Goal: Information Seeking & Learning: Learn about a topic

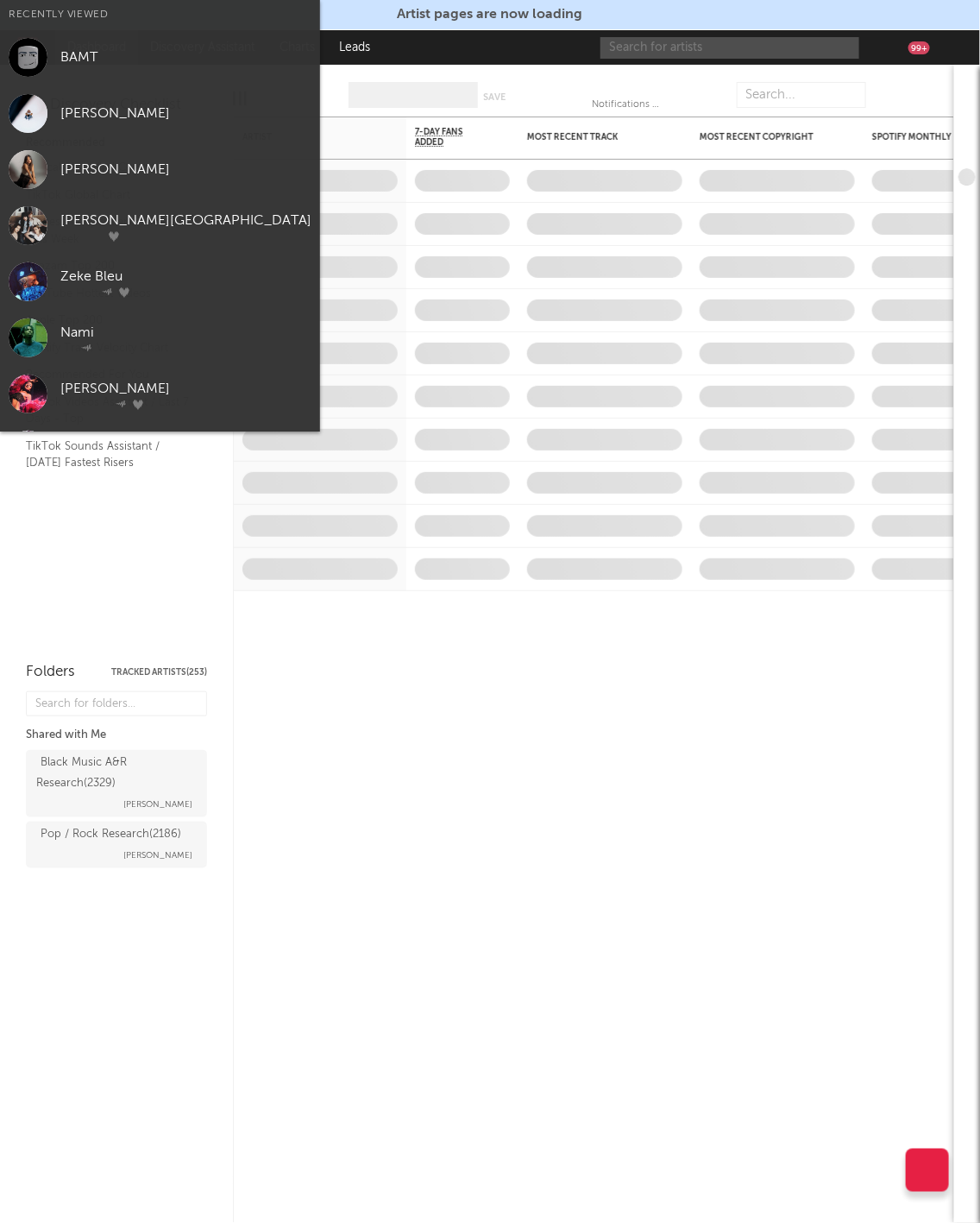
click at [637, 44] on input "text" at bounding box center [730, 48] width 259 height 22
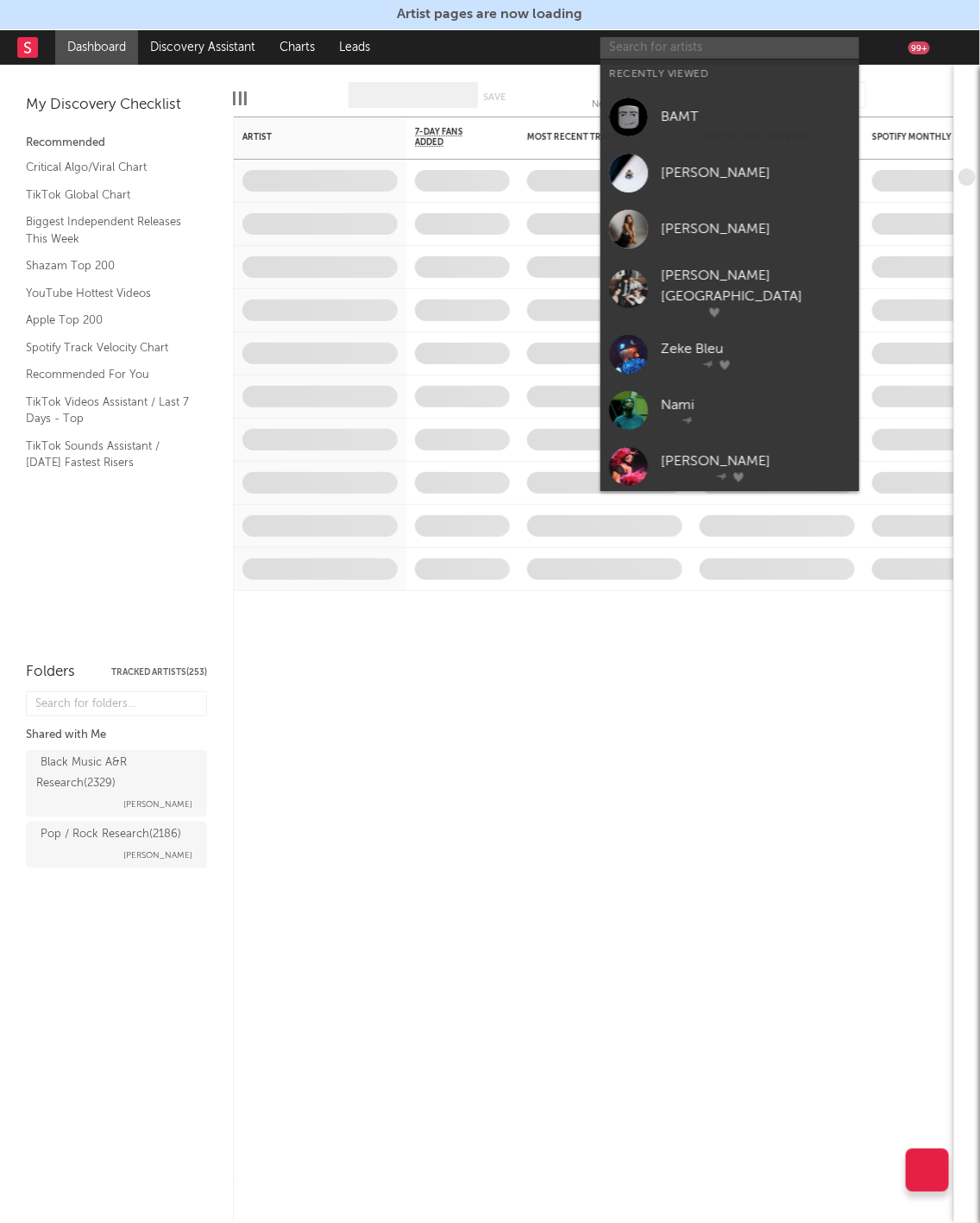
paste input "[URL][DOMAIN_NAME]"
type input "[URL][DOMAIN_NAME]"
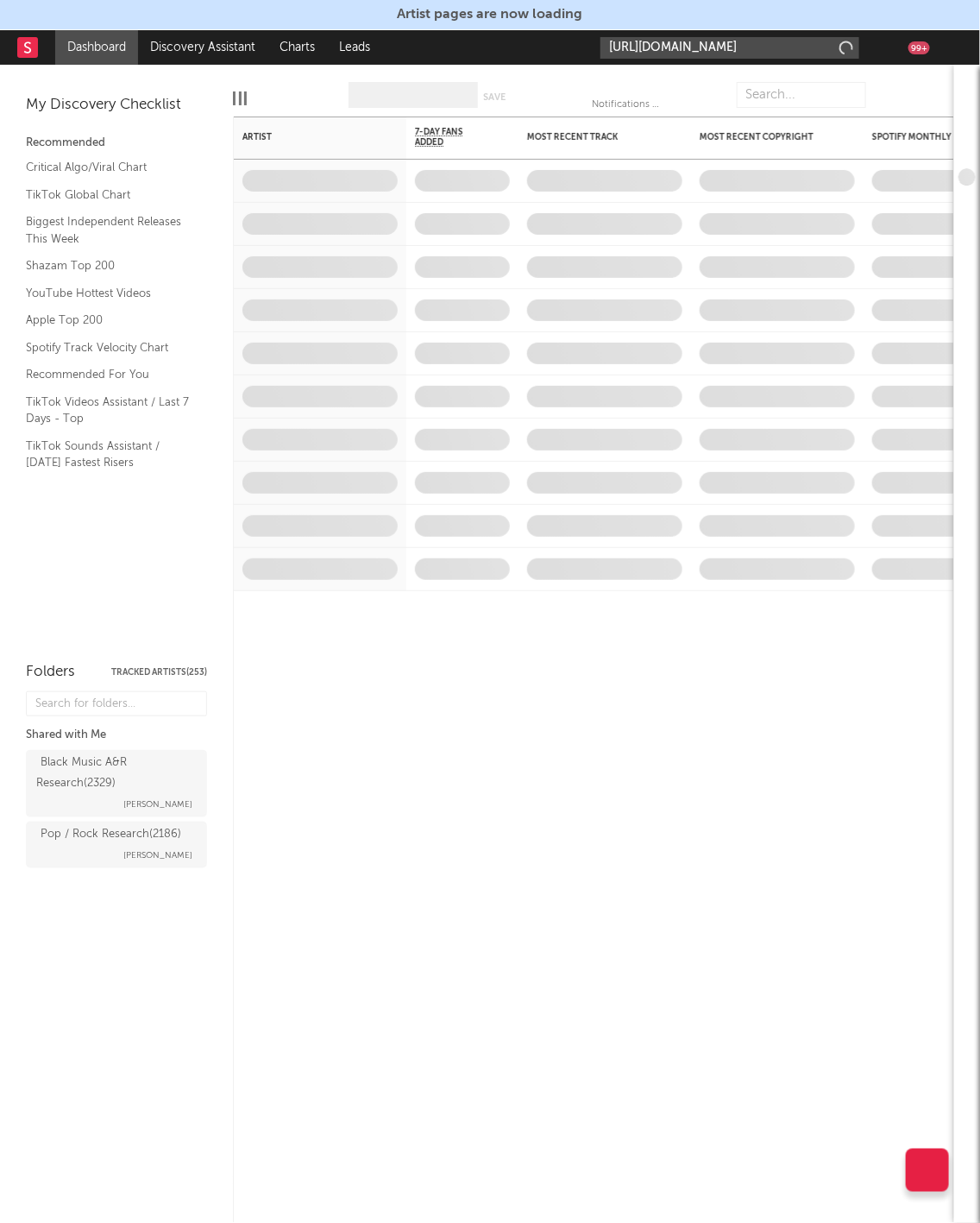
click at [676, 53] on input "[URL][DOMAIN_NAME]" at bounding box center [730, 48] width 259 height 22
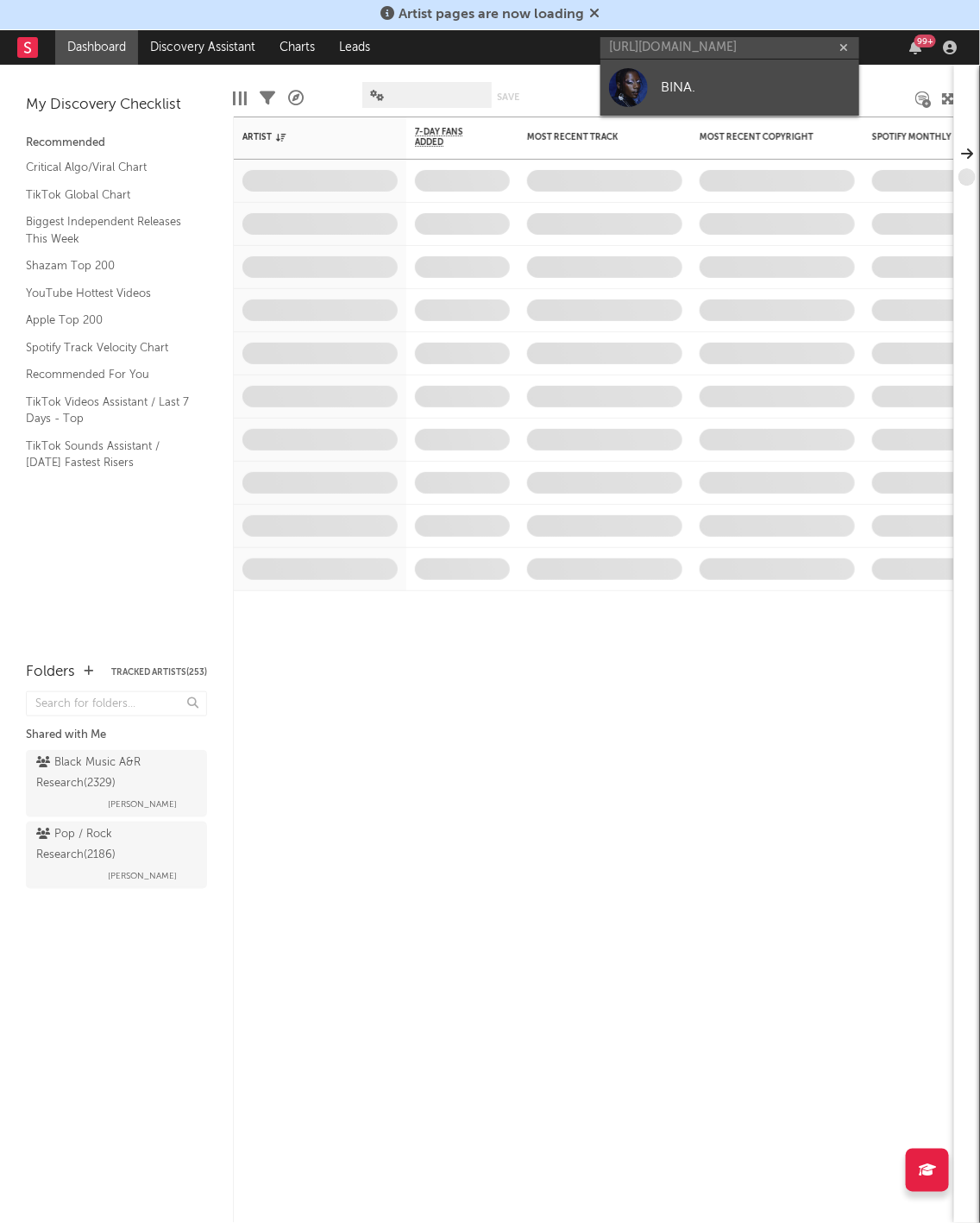
click at [711, 82] on div "BINA." at bounding box center [756, 88] width 190 height 21
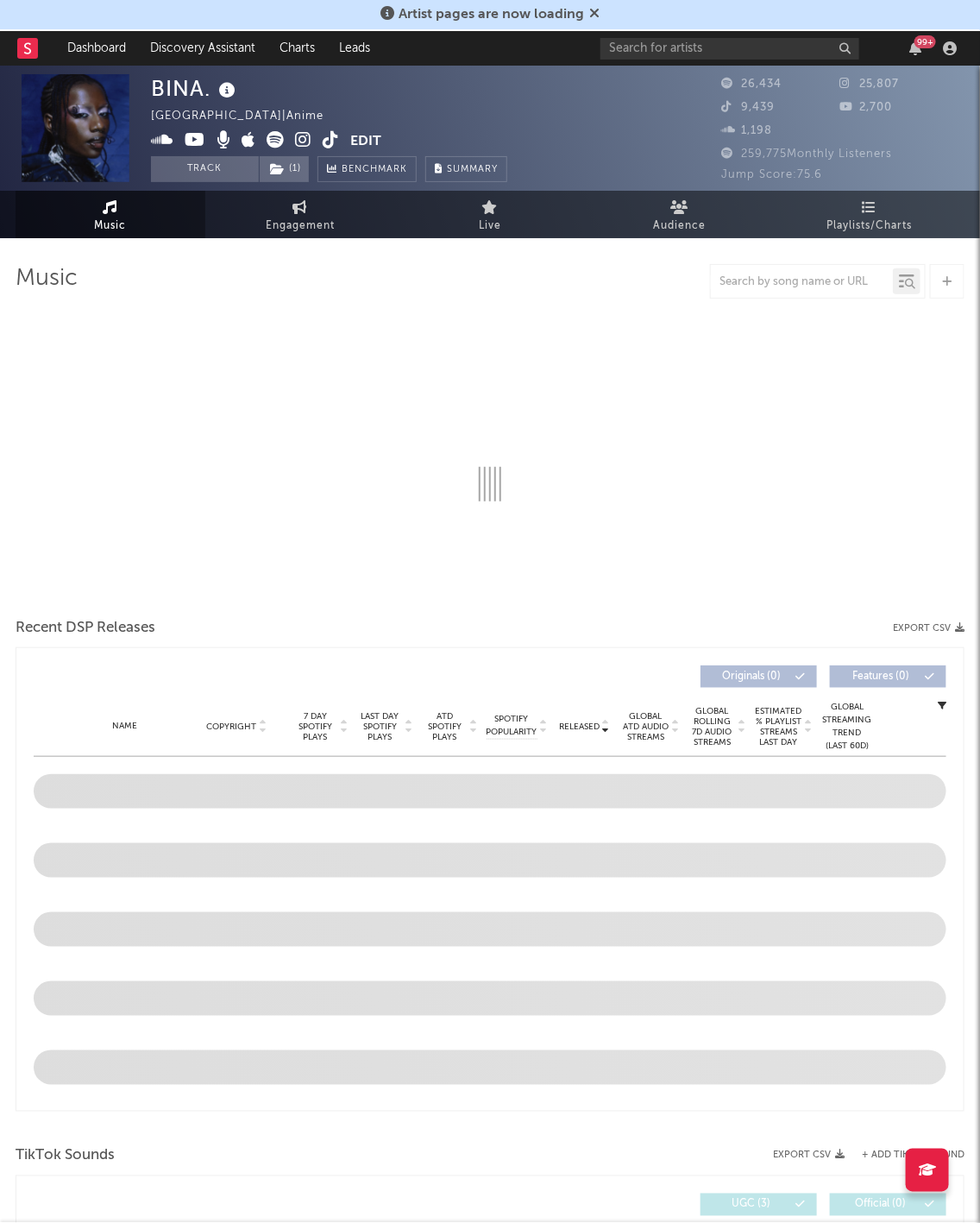
select select "6m"
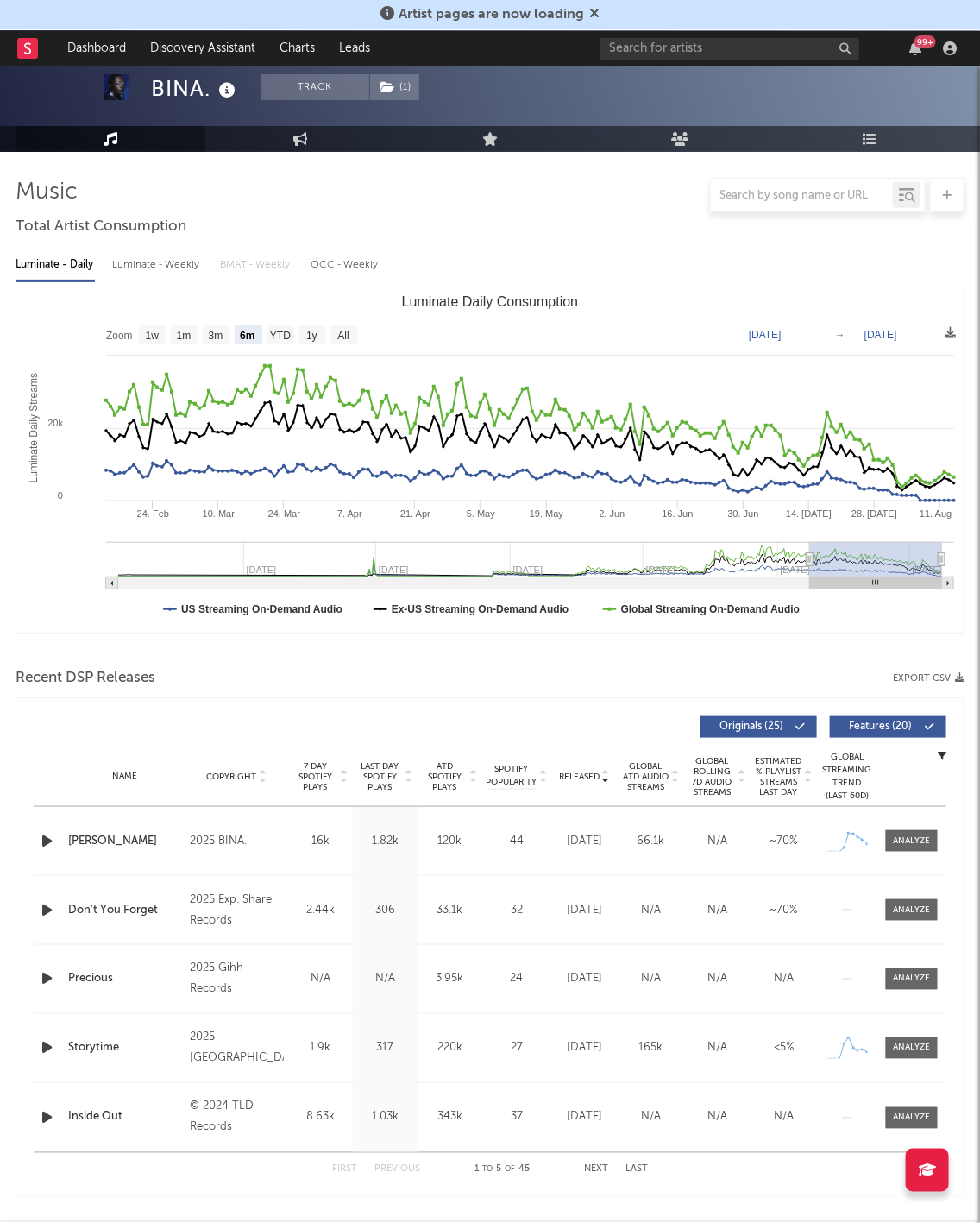
scroll to position [159, 0]
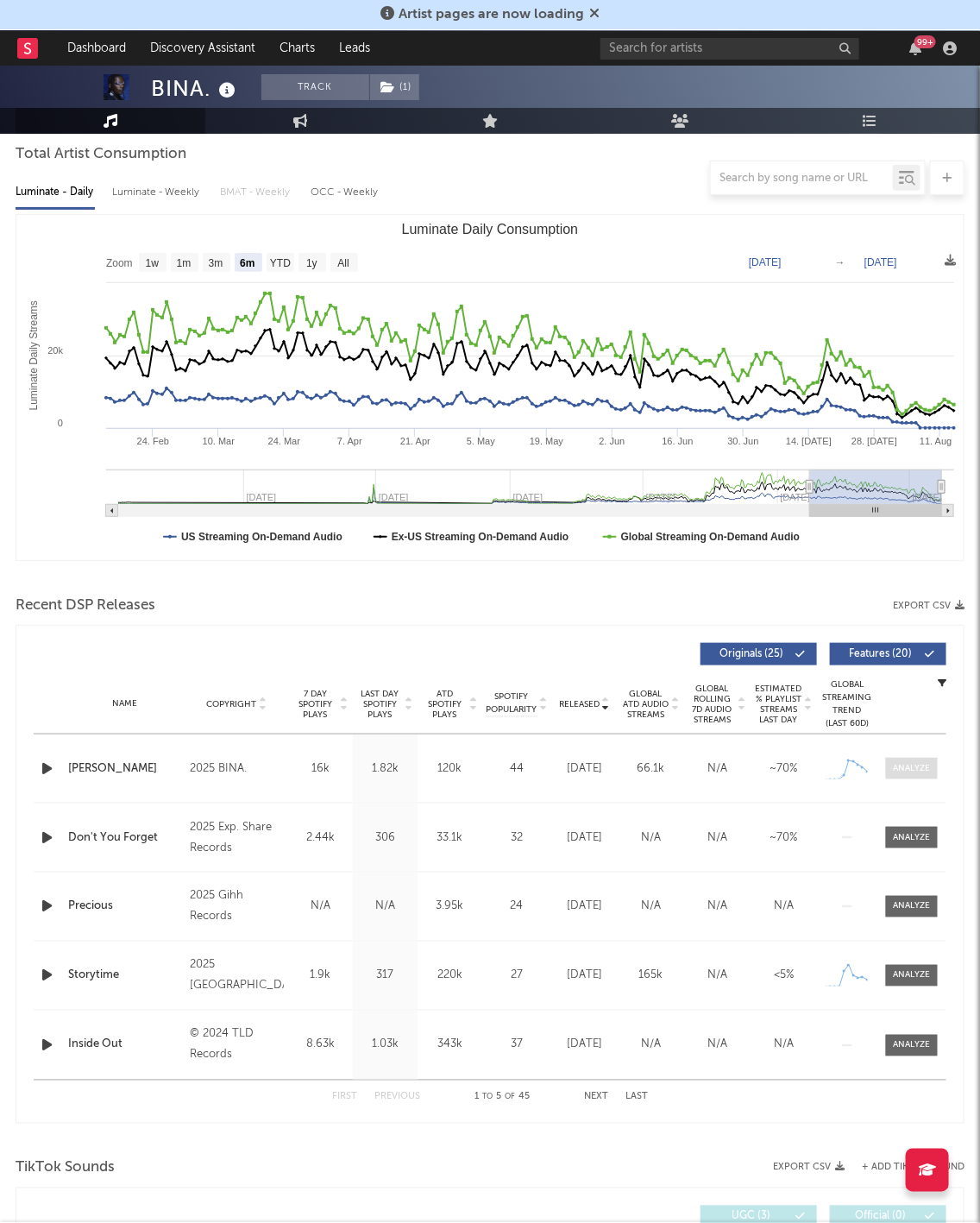
click at [905, 762] on div at bounding box center [913, 768] width 38 height 13
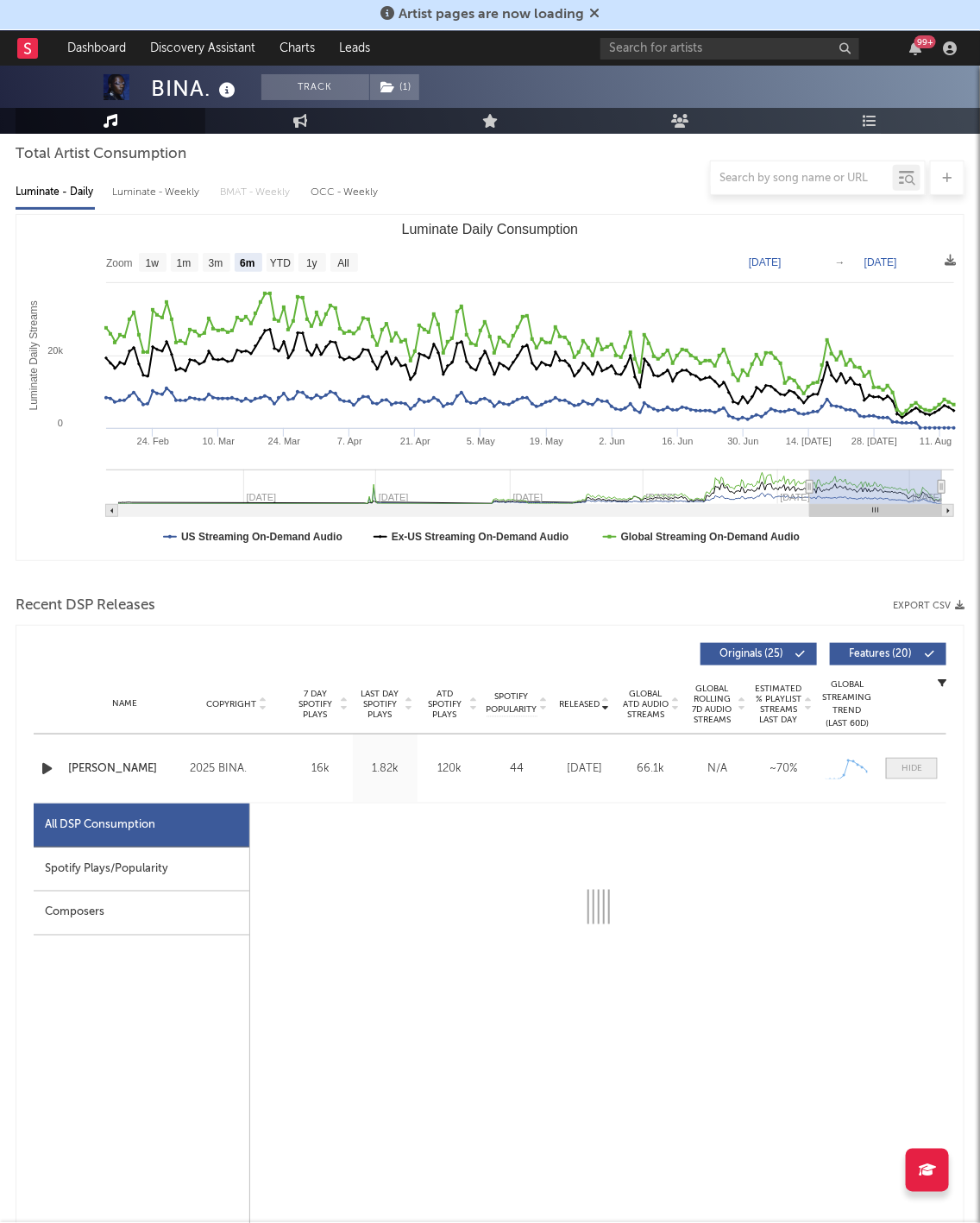
select select "1w"
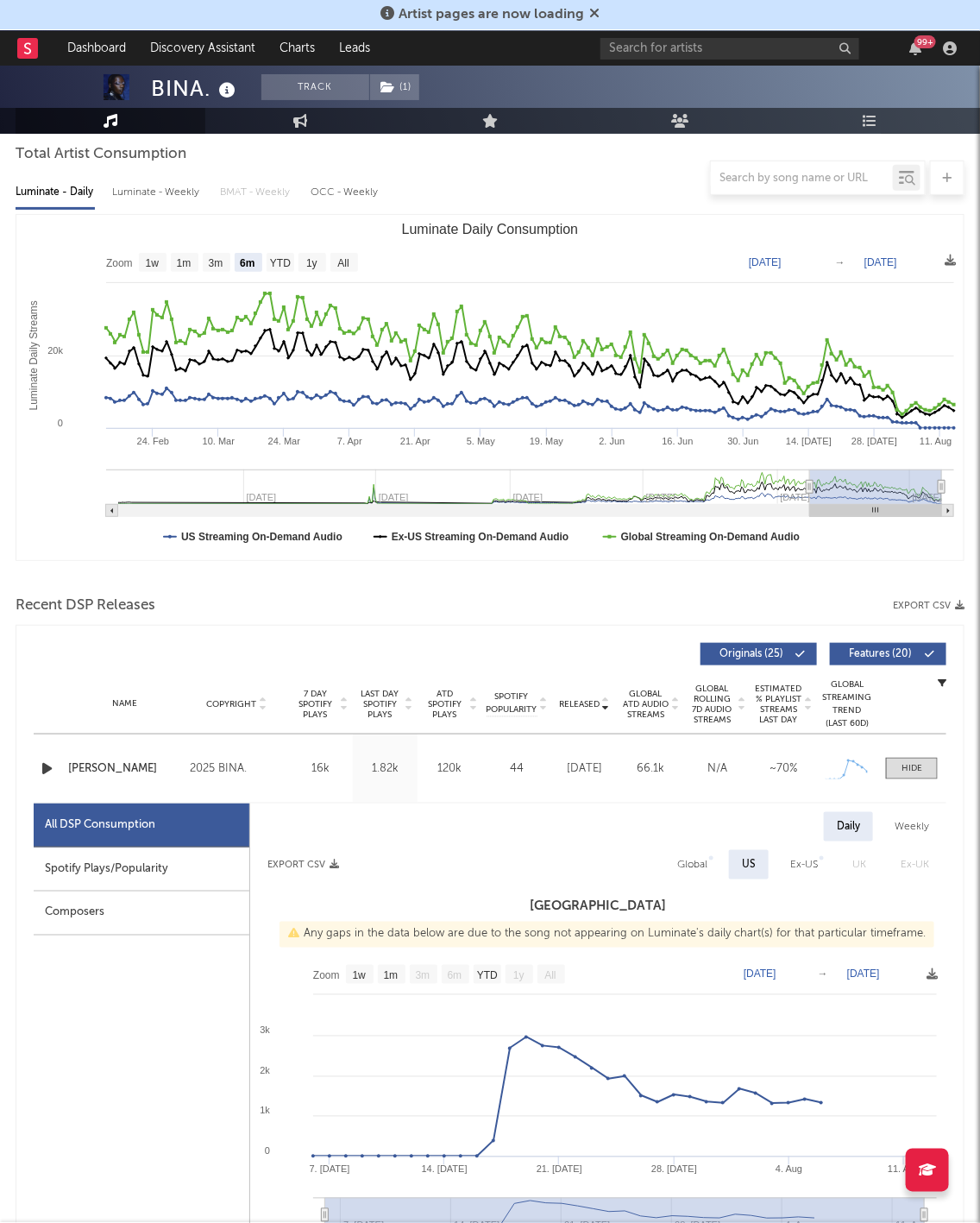
click at [904, 831] on div "Weekly" at bounding box center [912, 827] width 60 height 30
select select "1w"
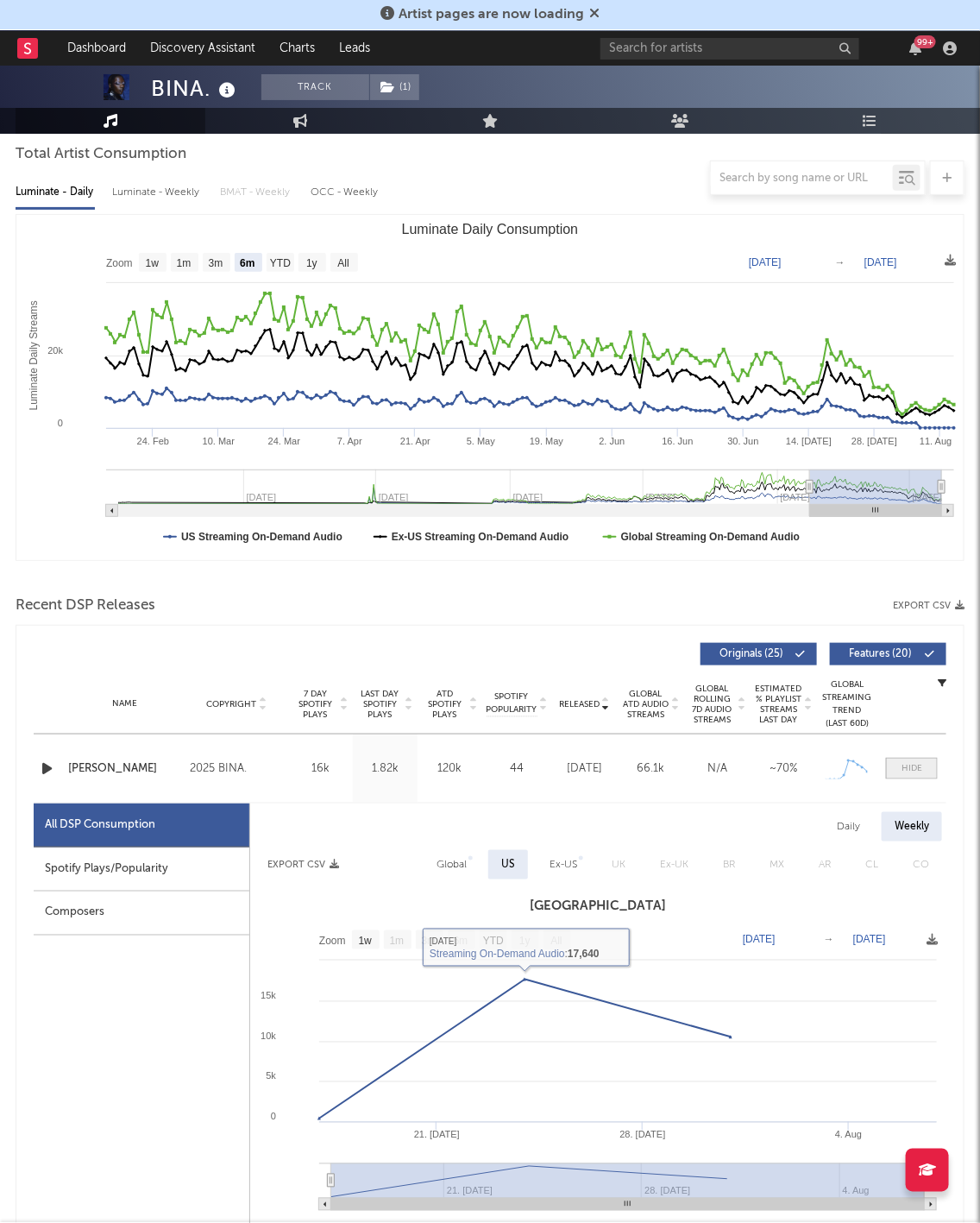
click at [917, 762] on div at bounding box center [912, 768] width 21 height 13
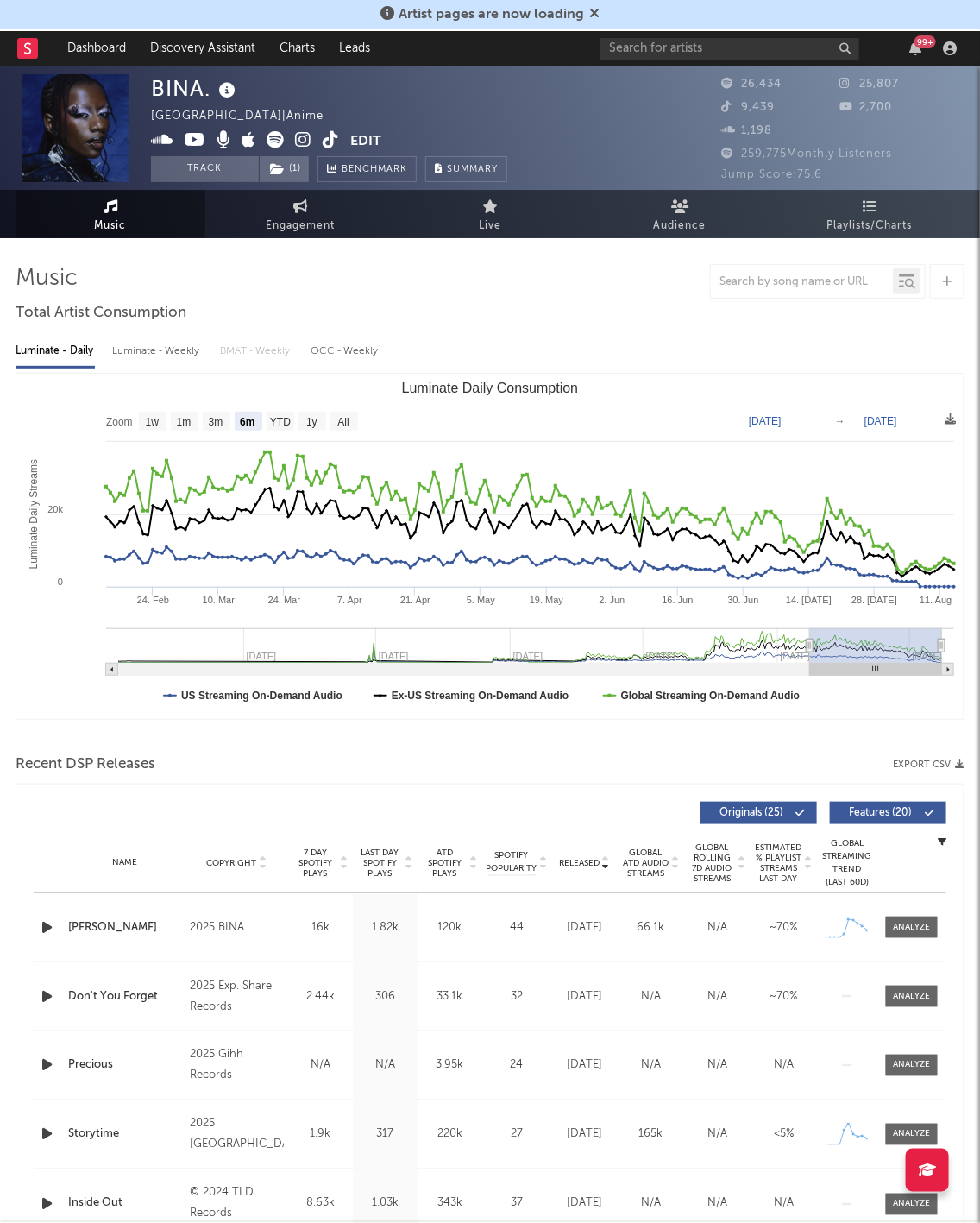
scroll to position [0, 0]
click at [870, 221] on span "Playlists/Charts" at bounding box center [870, 225] width 85 height 21
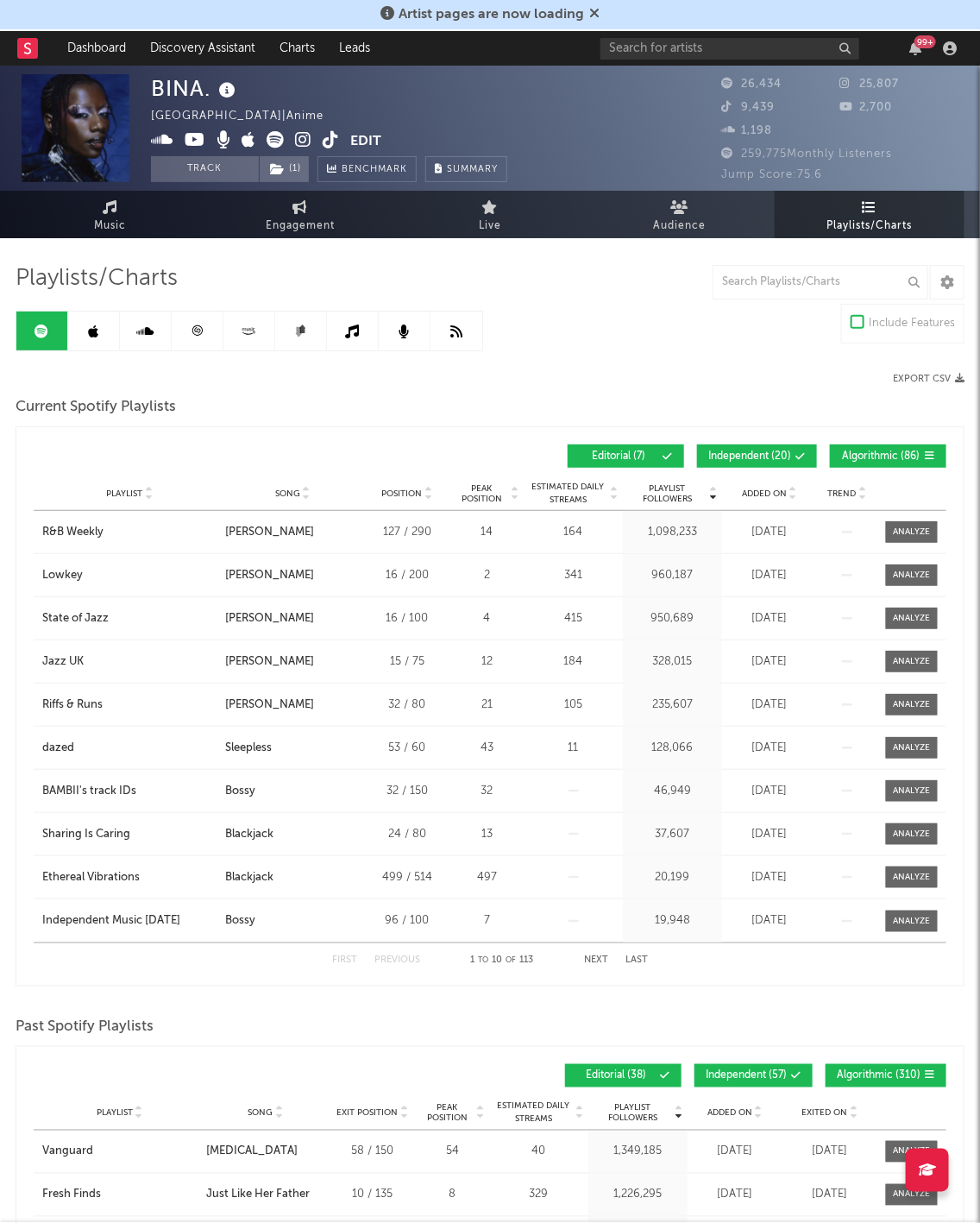
click at [206, 323] on link at bounding box center [198, 330] width 51 height 39
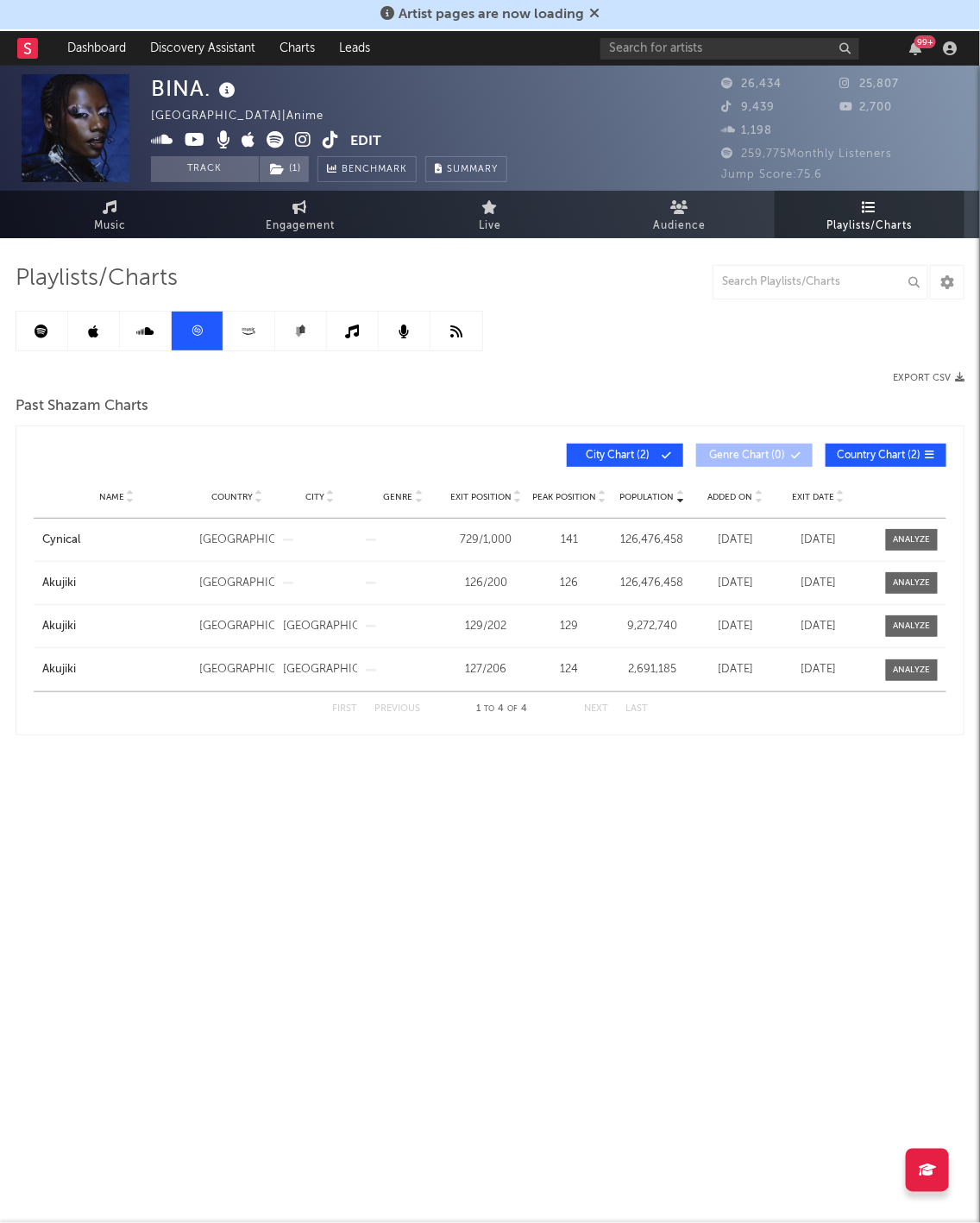
click at [22, 327] on link at bounding box center [42, 330] width 51 height 39
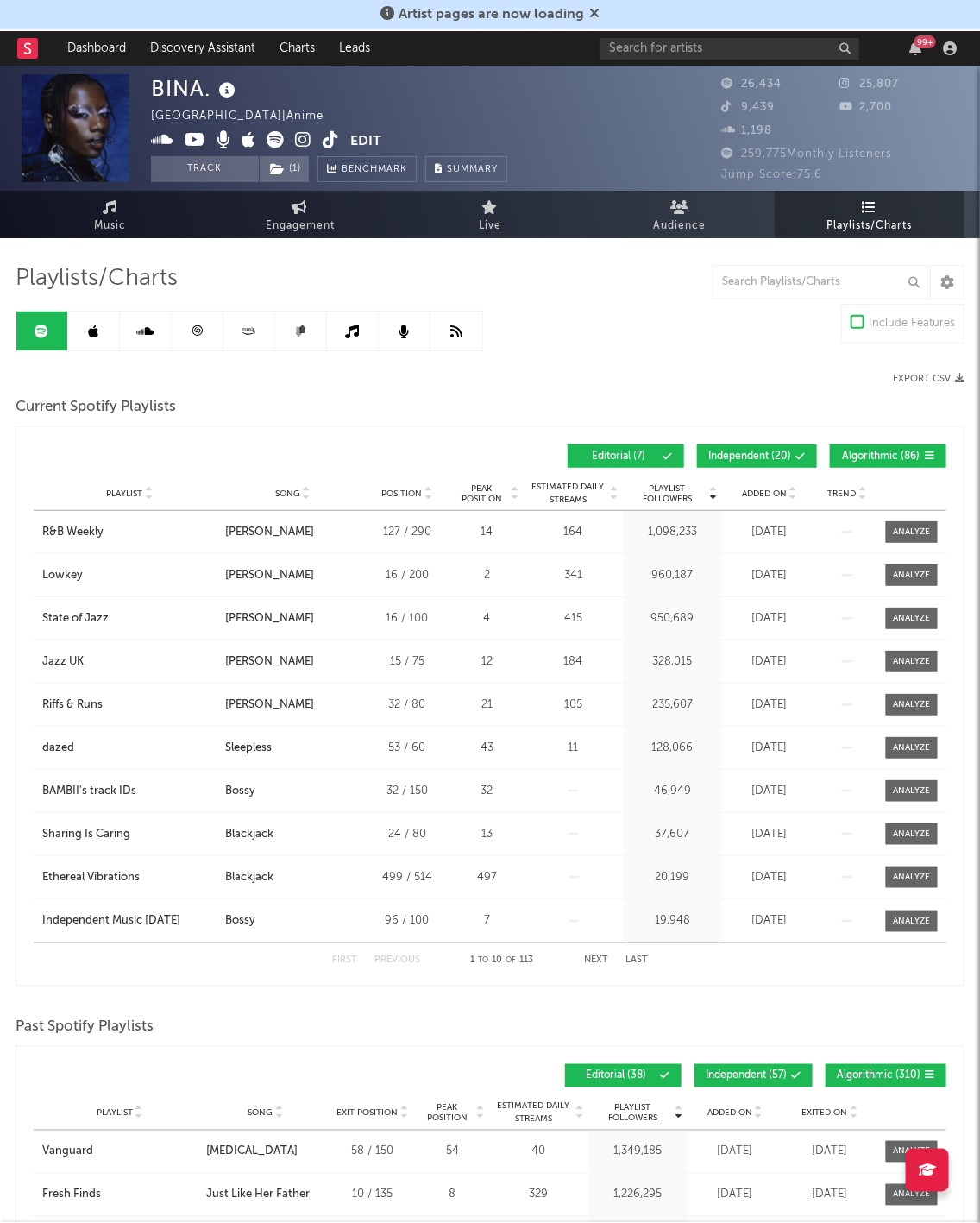
click at [188, 330] on link at bounding box center [198, 330] width 51 height 39
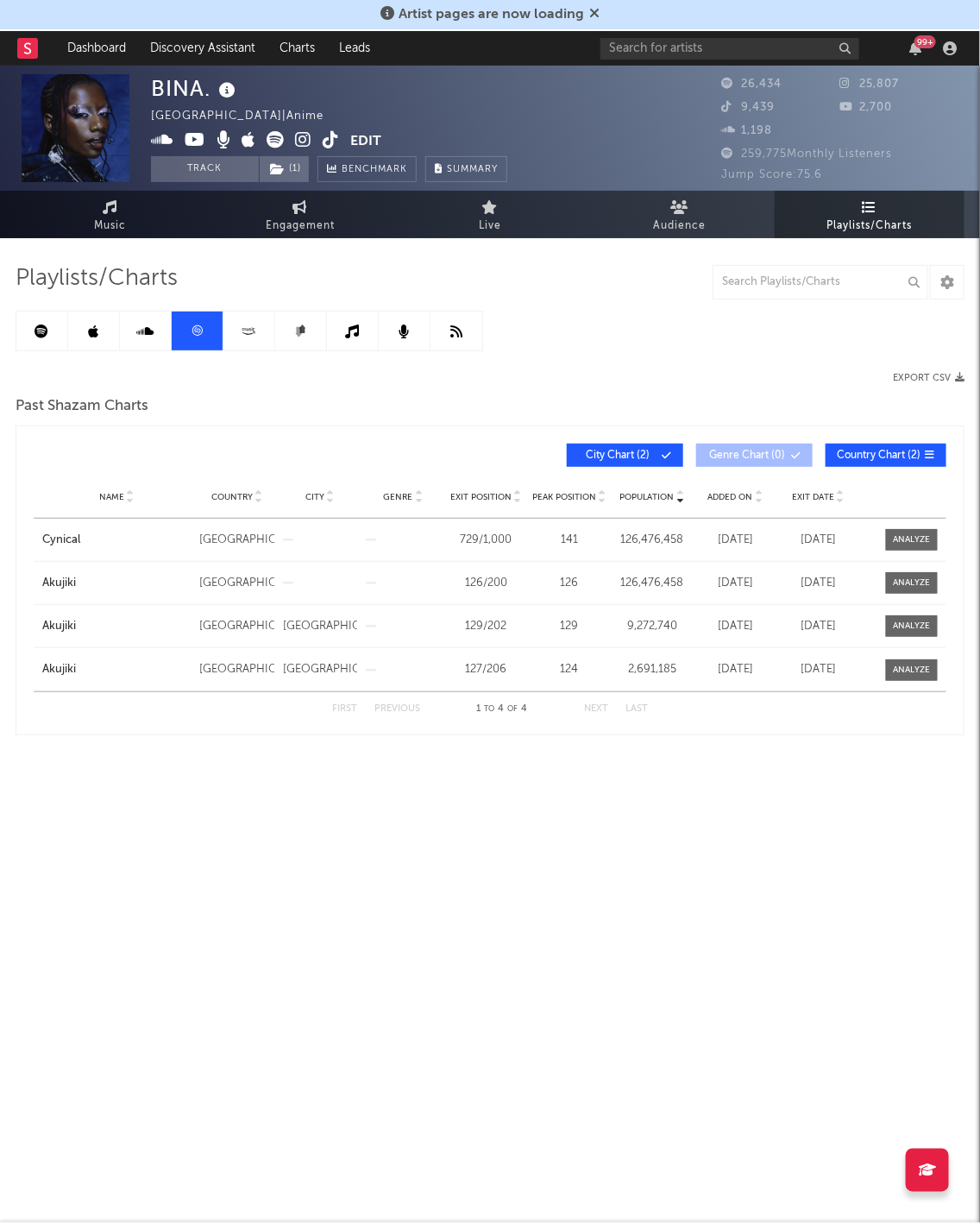
click at [44, 330] on icon at bounding box center [42, 331] width 14 height 14
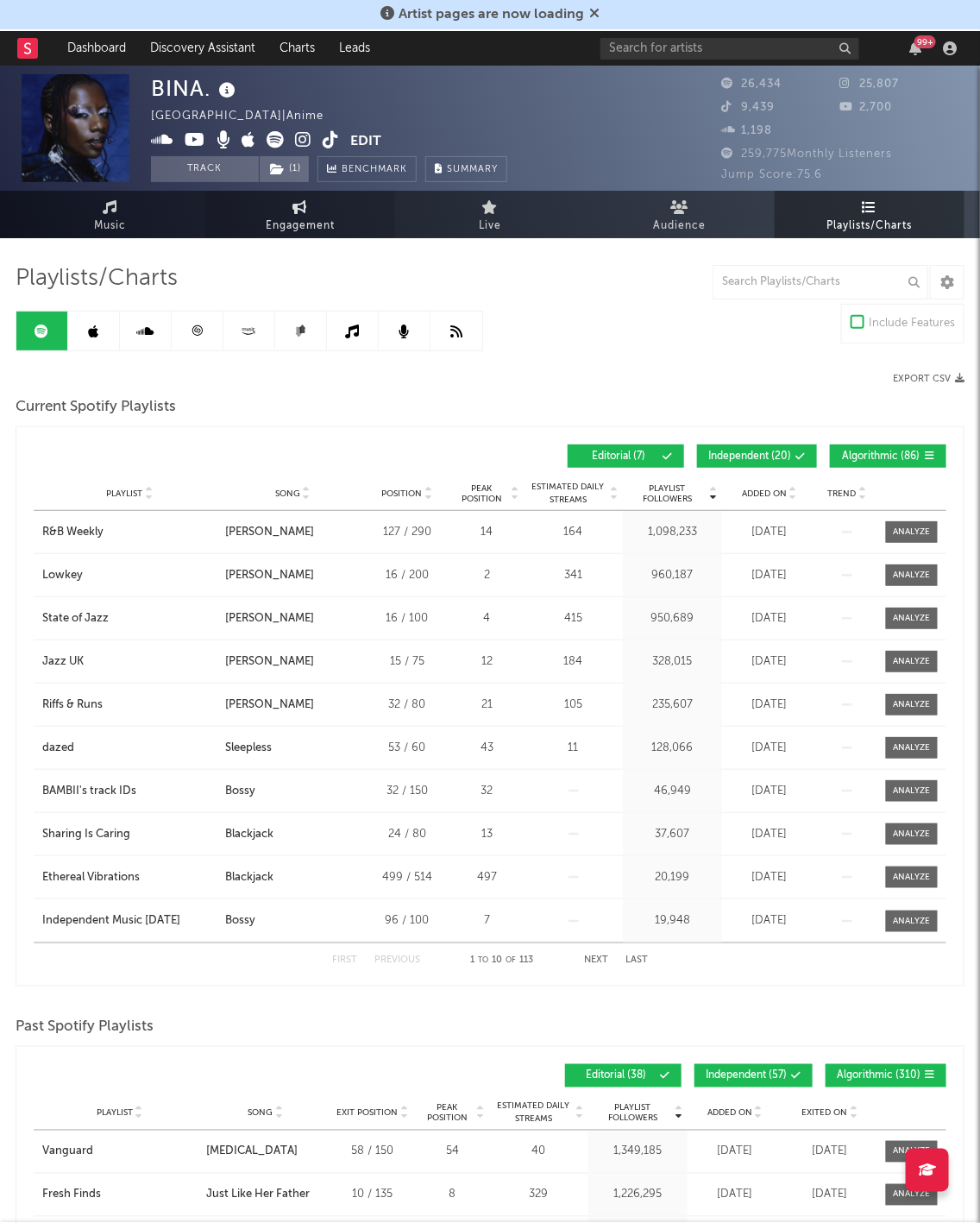
click at [280, 231] on span "Engagement" at bounding box center [300, 225] width 69 height 21
select select "1w"
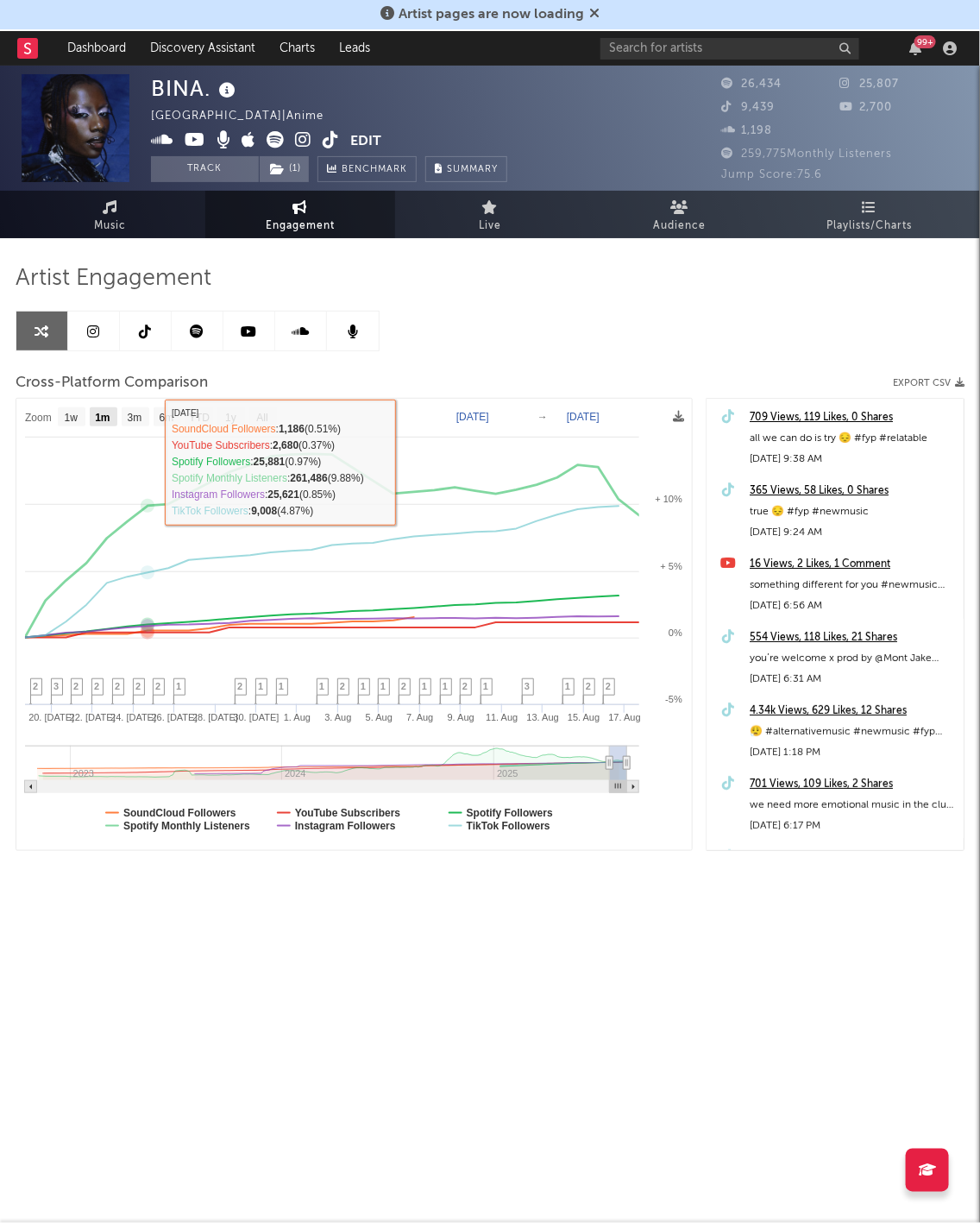
click at [78, 412] on text "1w" at bounding box center [71, 418] width 14 height 12
select select "1w"
type input "[DATE]"
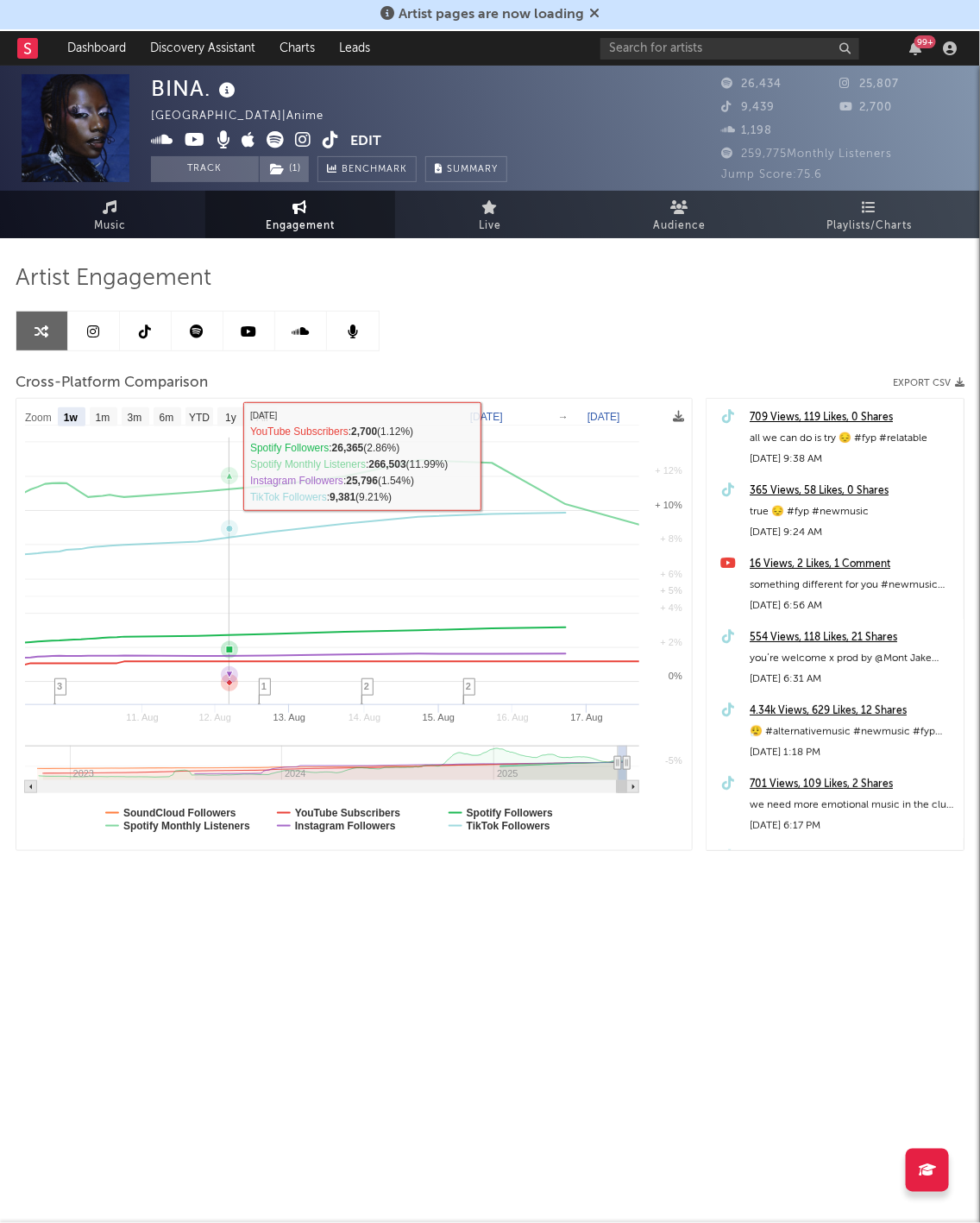
select select "1w"
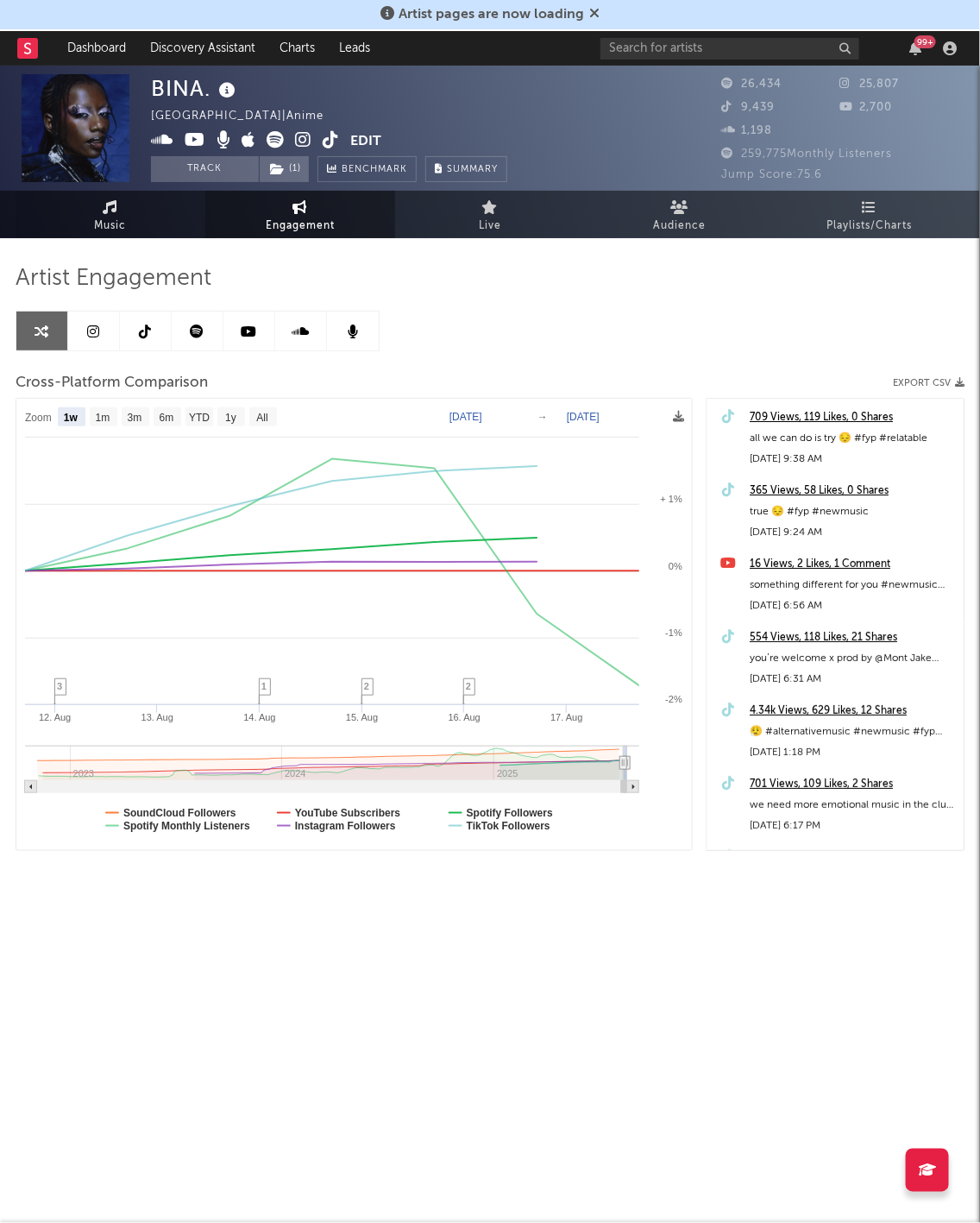
click at [112, 208] on icon at bounding box center [111, 207] width 15 height 14
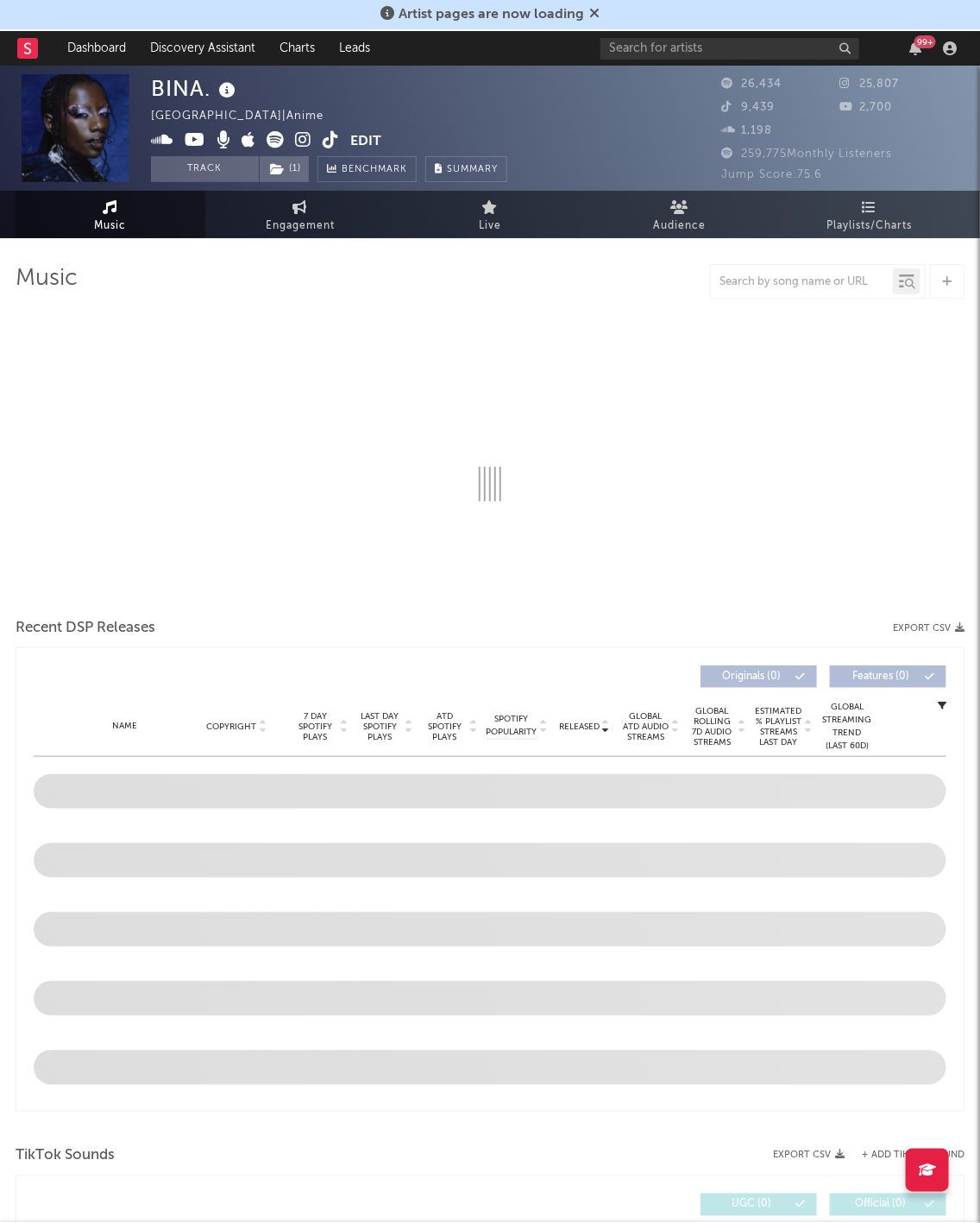
select select "6m"
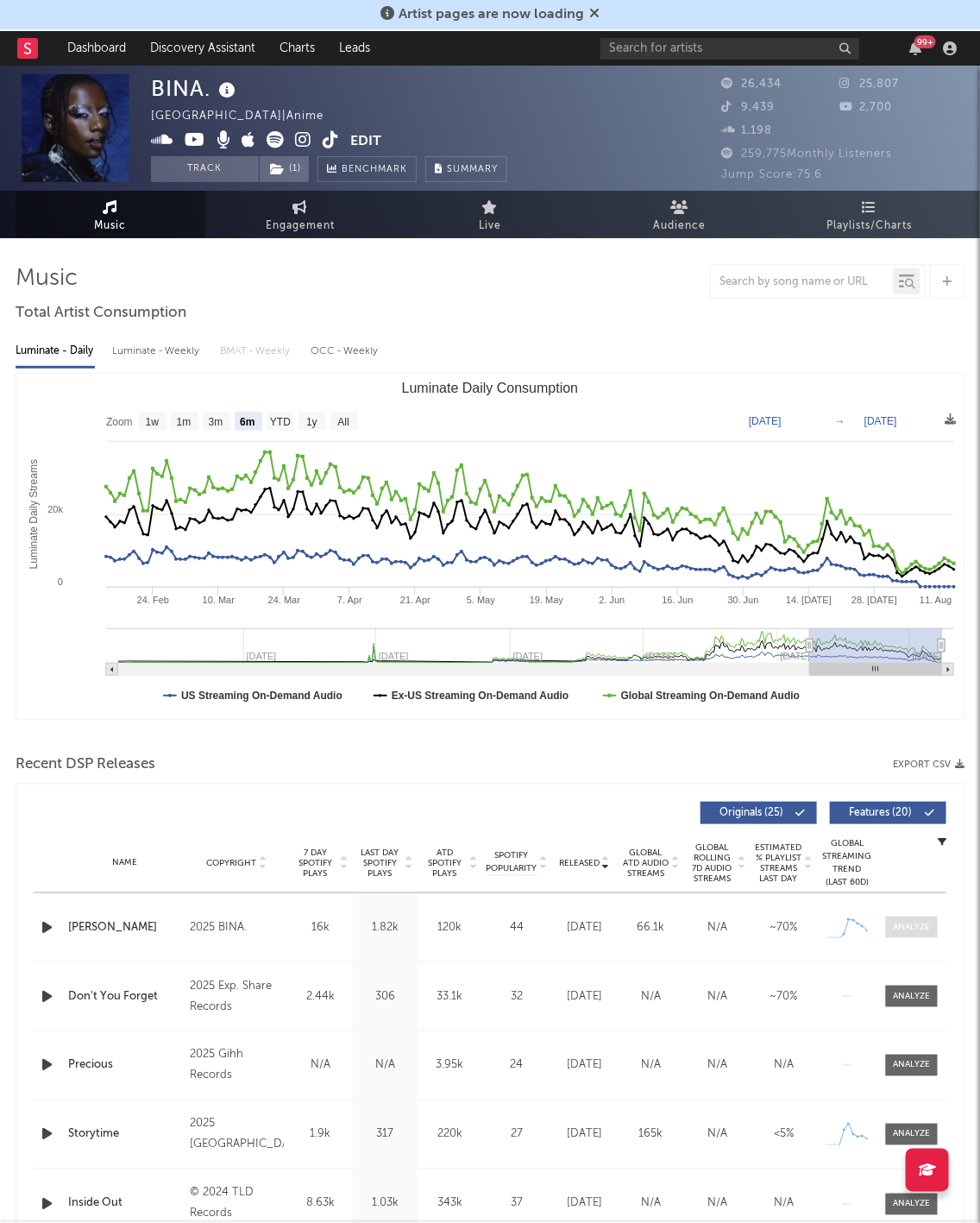
click at [930, 933] on span at bounding box center [912, 927] width 51 height 22
select select "1w"
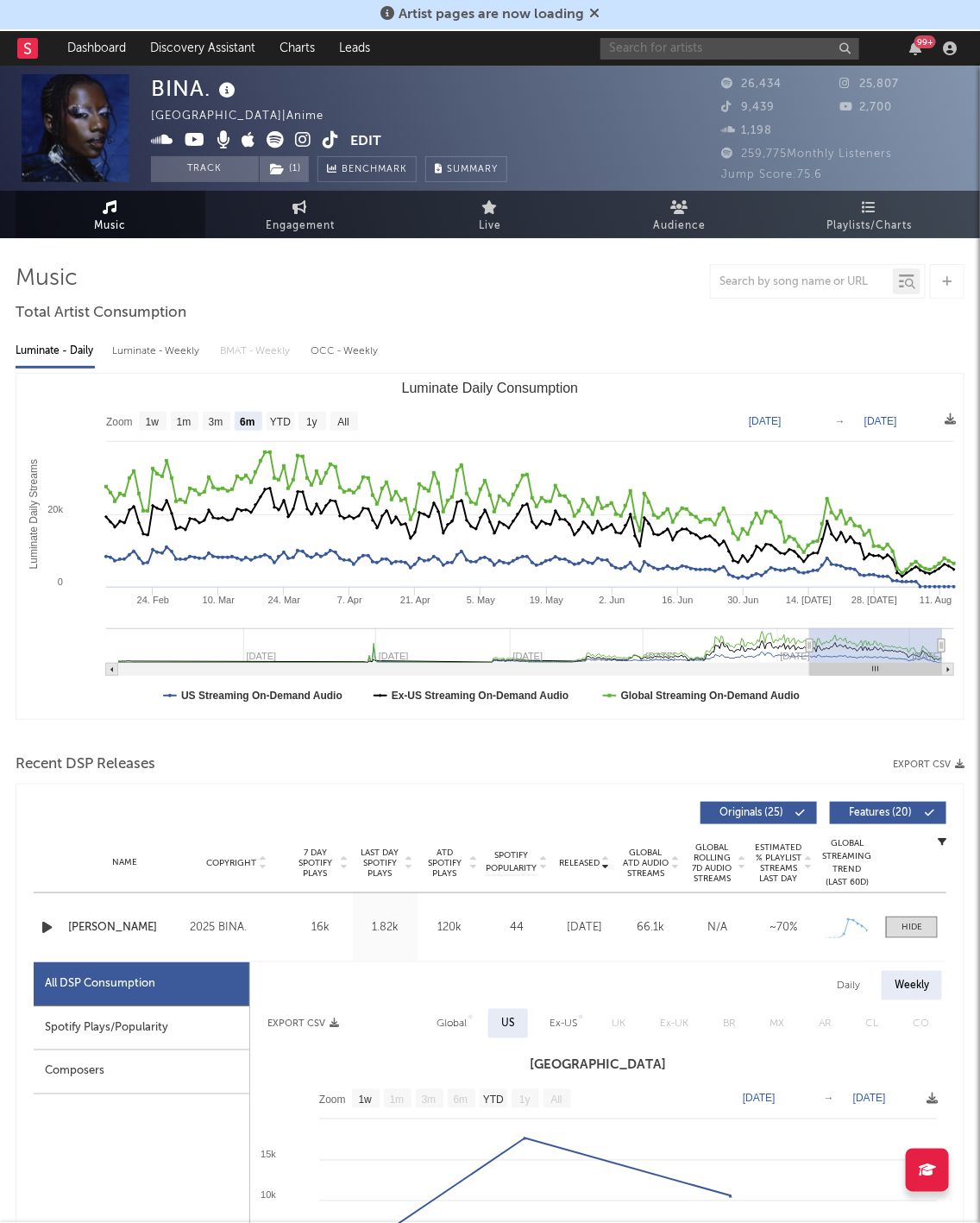
click at [756, 43] on input "text" at bounding box center [730, 48] width 259 height 22
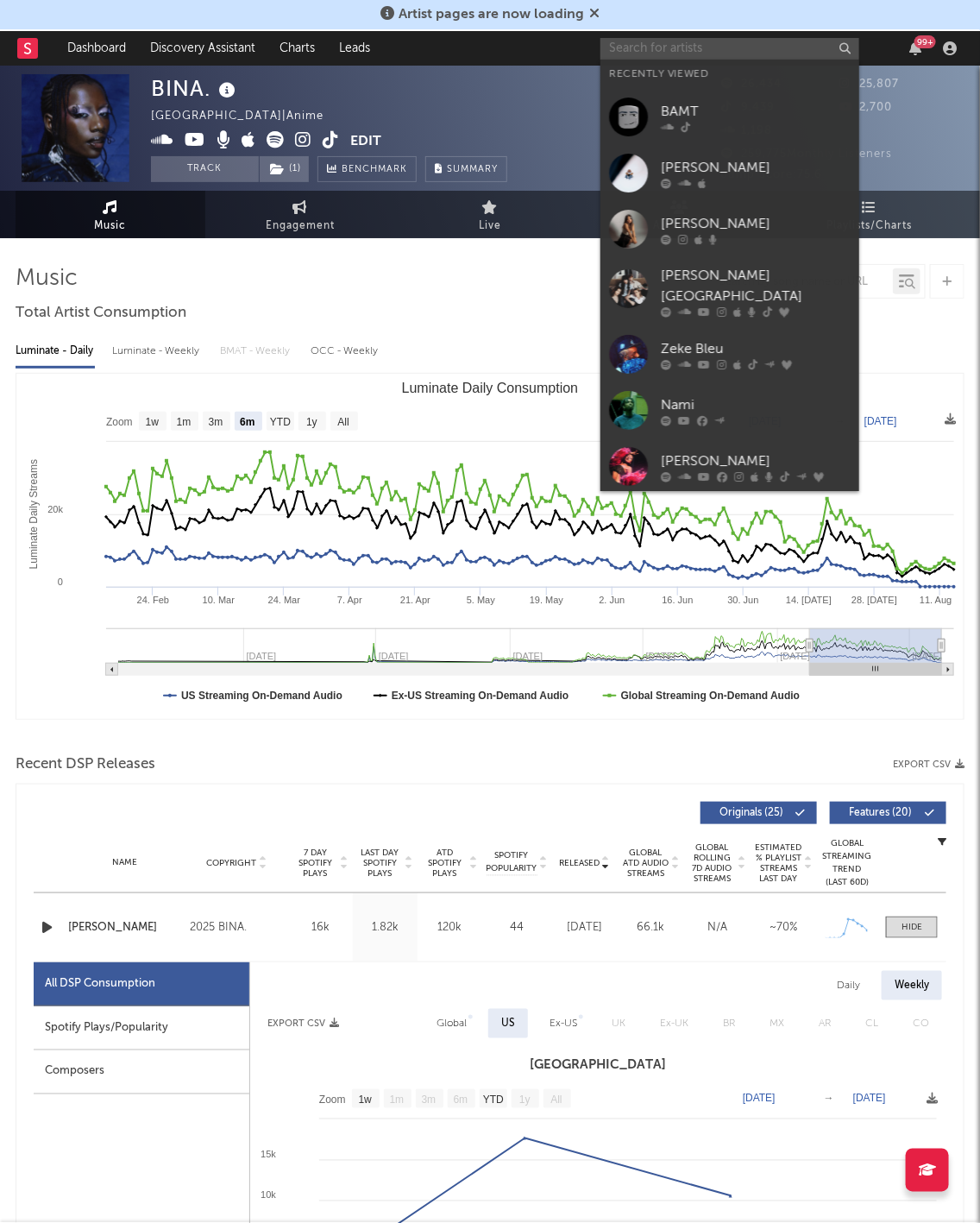
paste input "[URL][DOMAIN_NAME]"
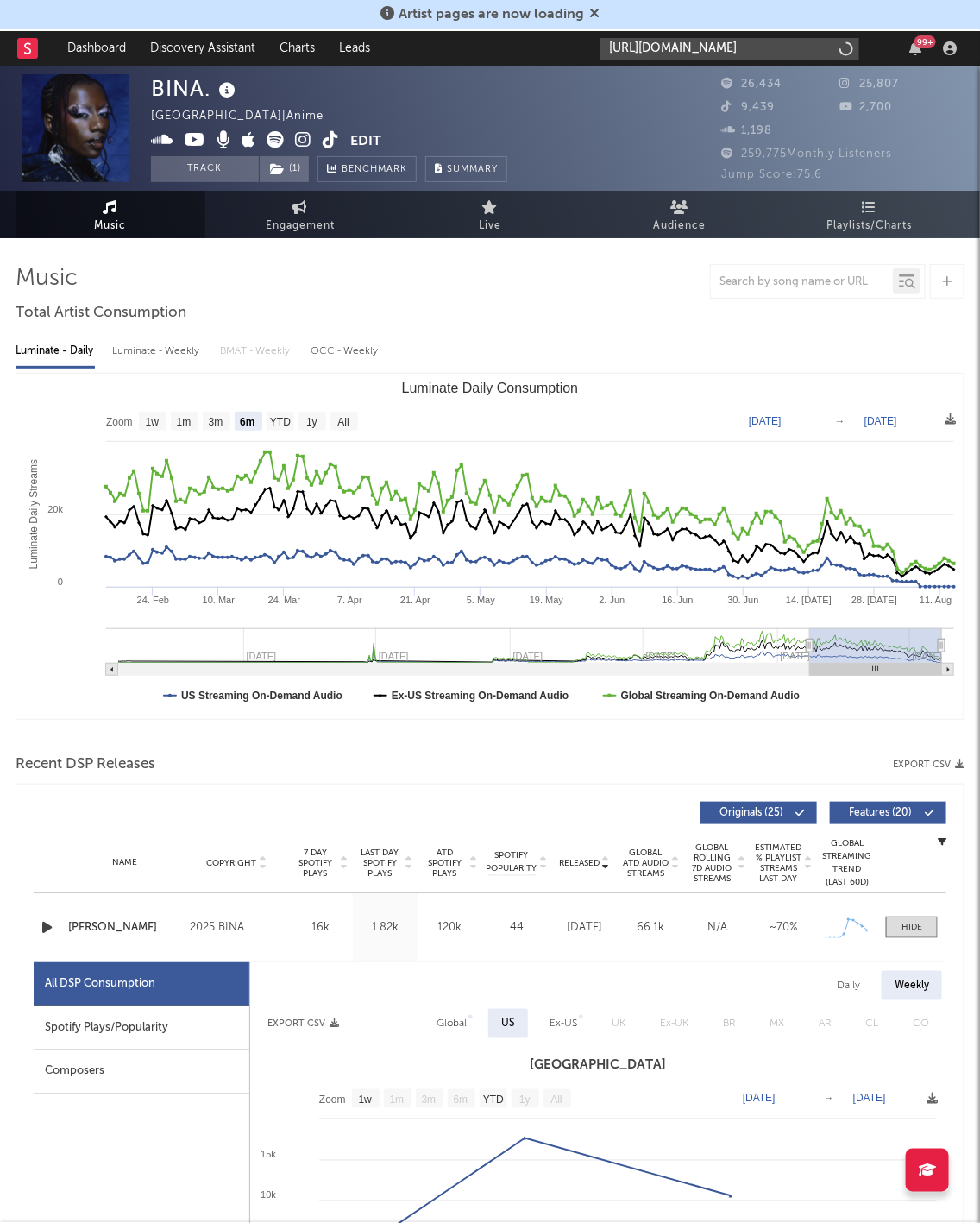
click at [756, 43] on input "[URL][DOMAIN_NAME]" at bounding box center [730, 48] width 259 height 22
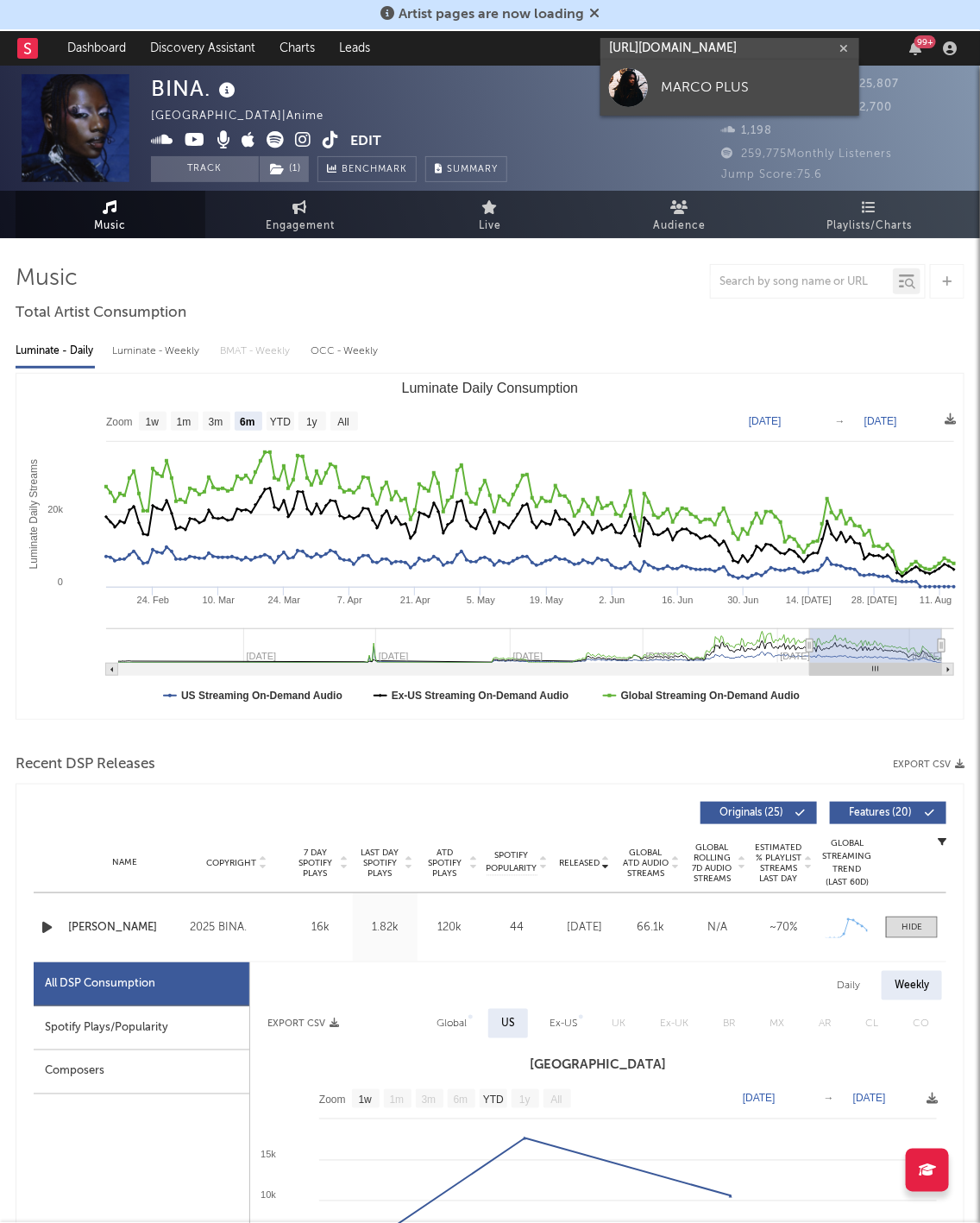
type input "[URL][DOMAIN_NAME]"
click at [732, 90] on div "MARCO PLUS" at bounding box center [756, 88] width 190 height 21
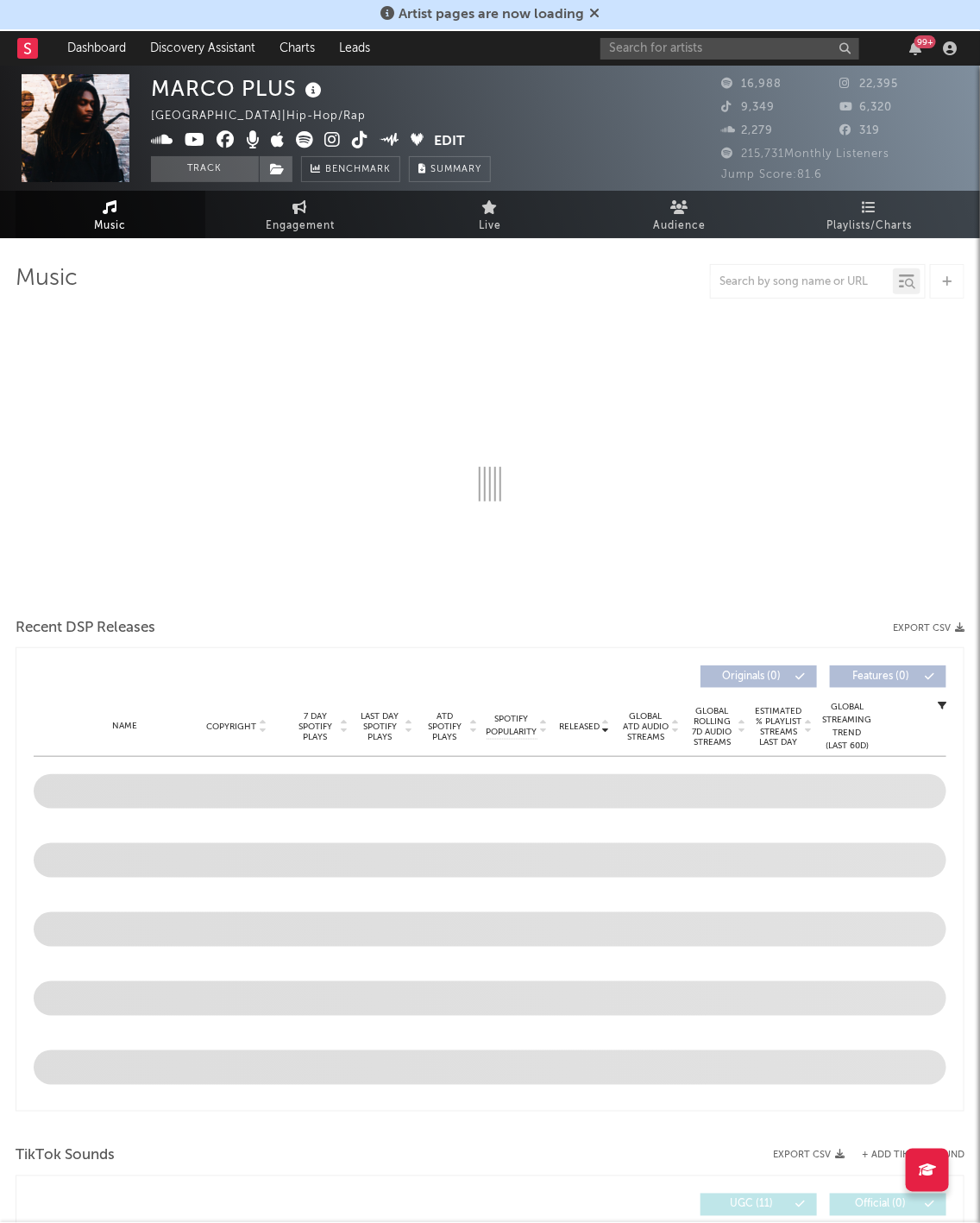
select select "6m"
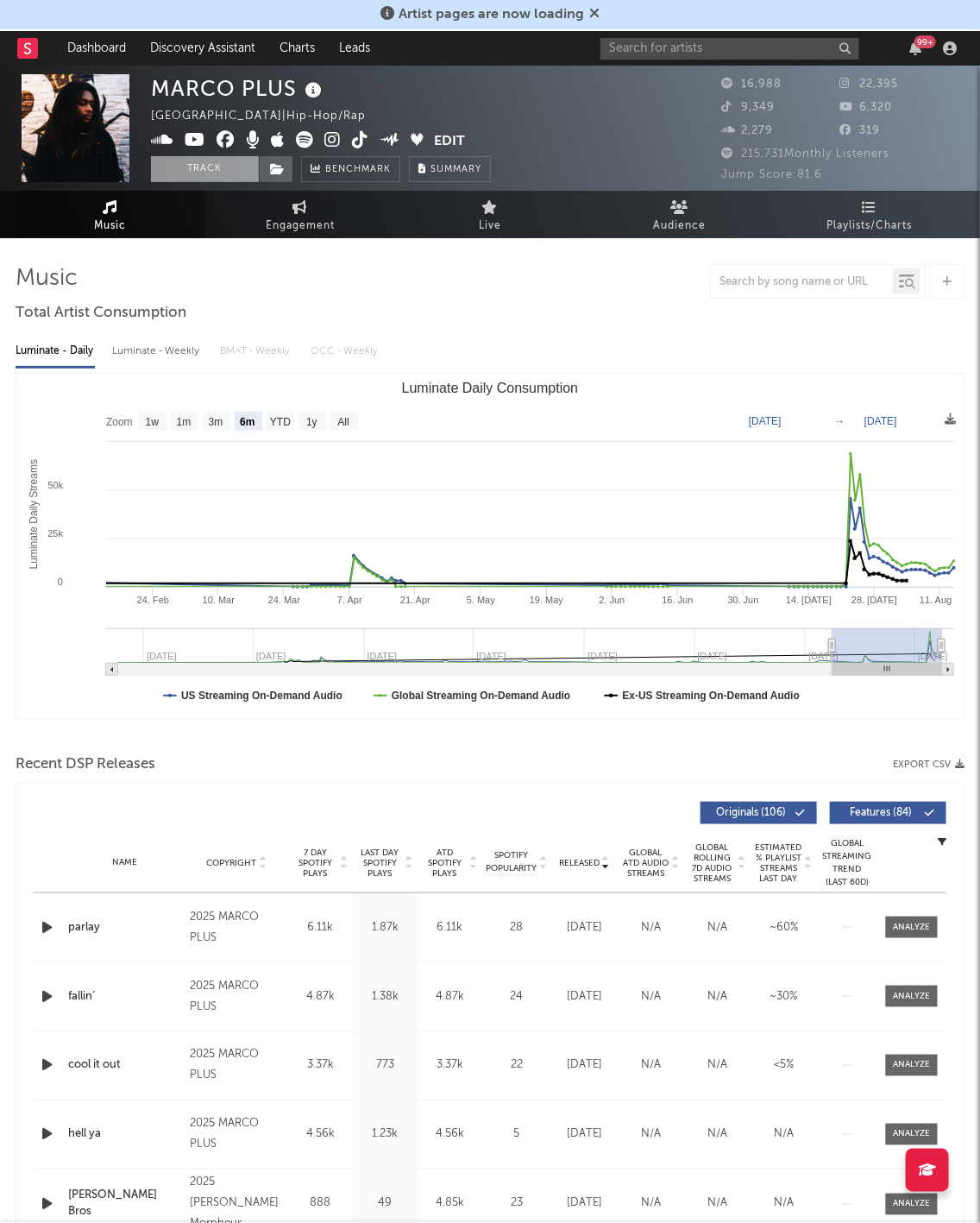
click at [214, 171] on button "Track" at bounding box center [204, 169] width 108 height 26
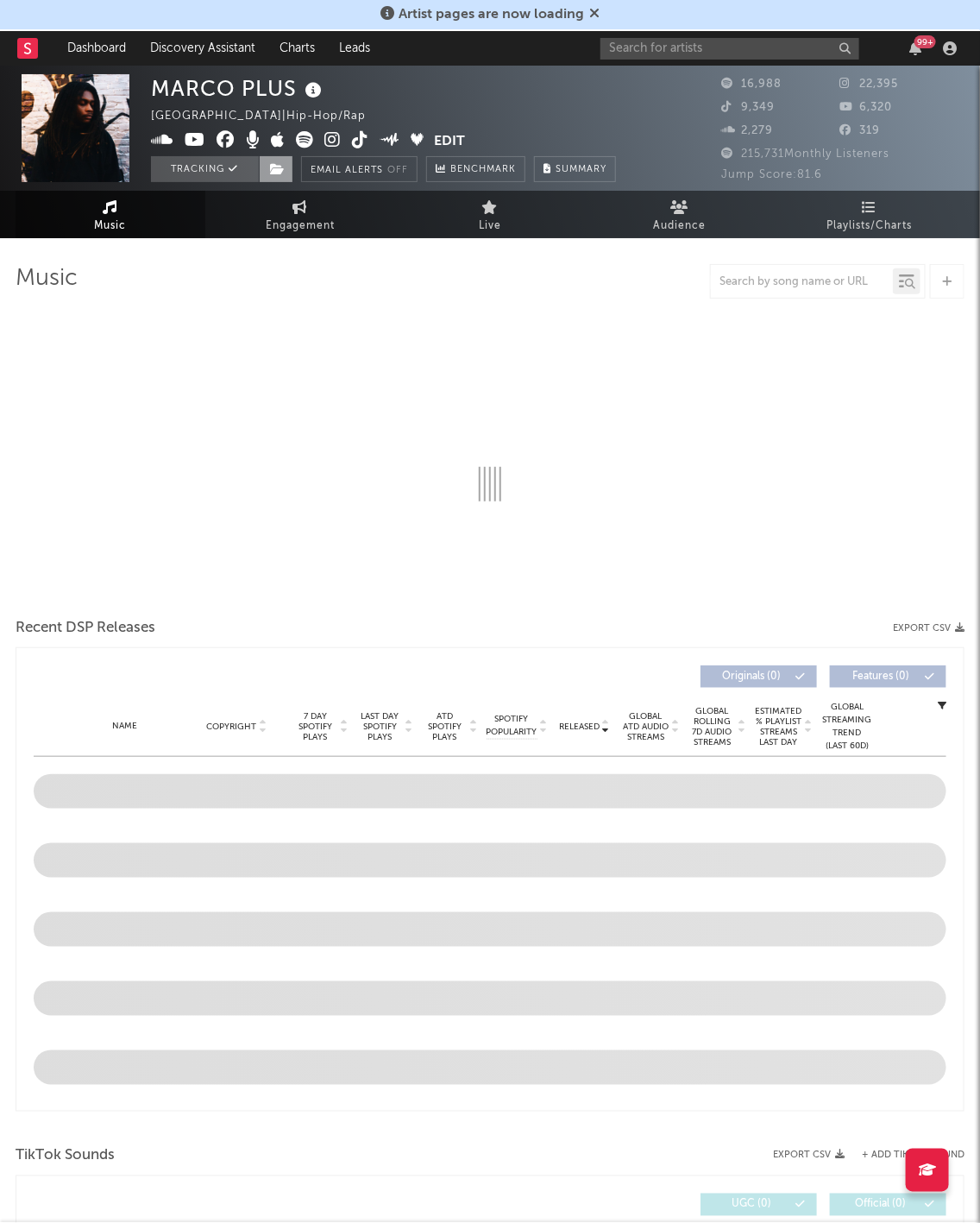
select select "6m"
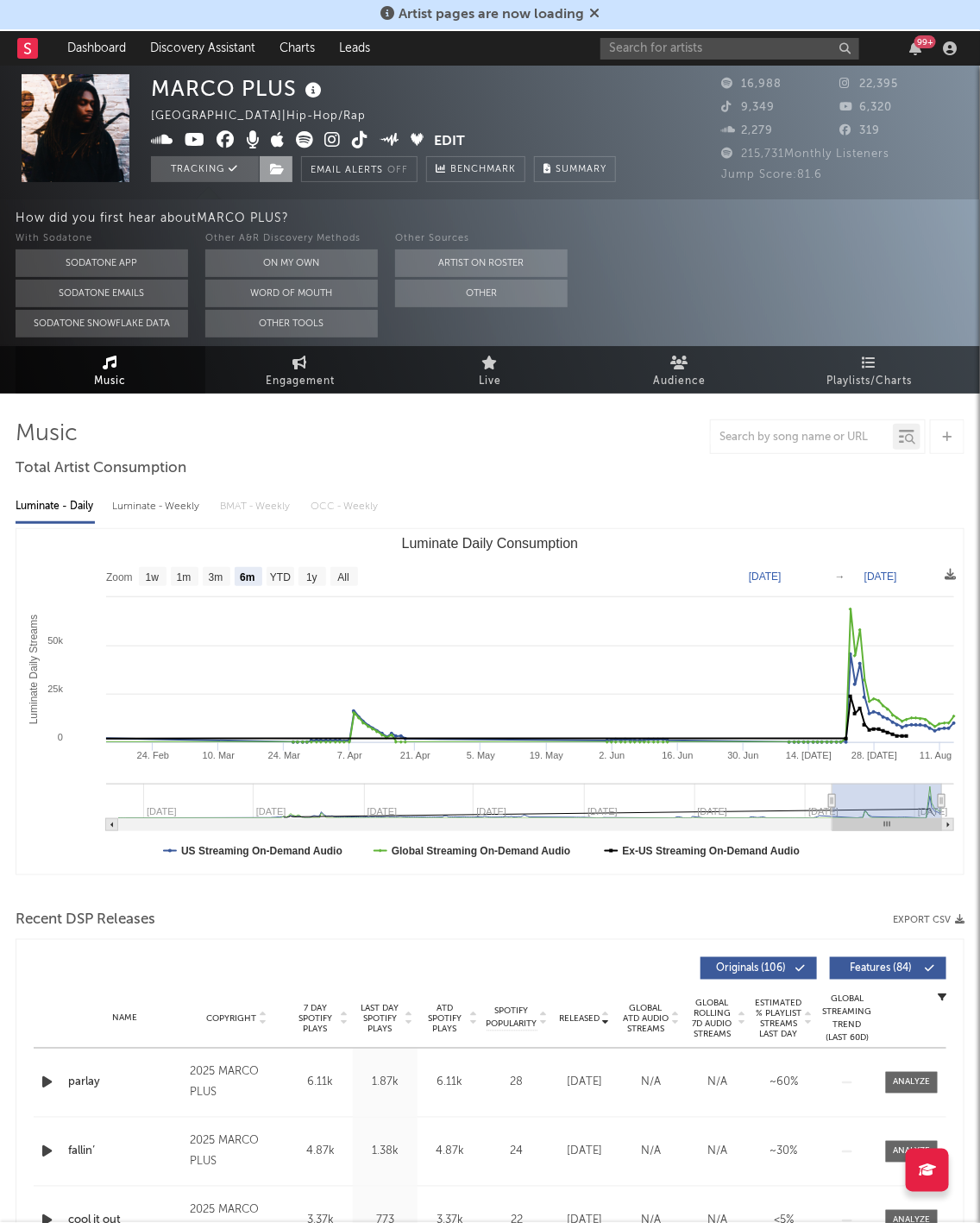
click at [285, 170] on span at bounding box center [276, 169] width 35 height 26
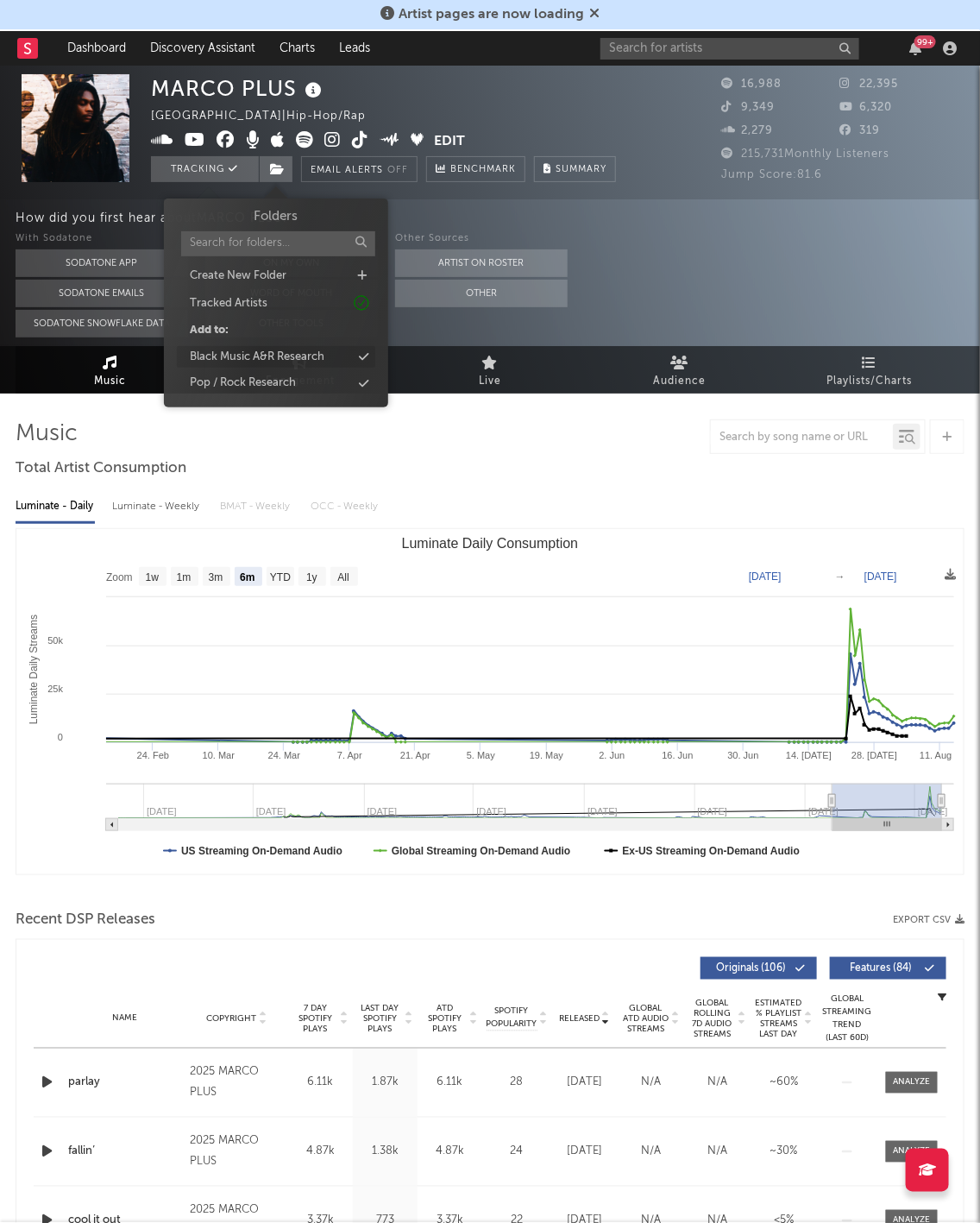
click at [296, 354] on div "Black Music A&R Research" at bounding box center [257, 357] width 134 height 17
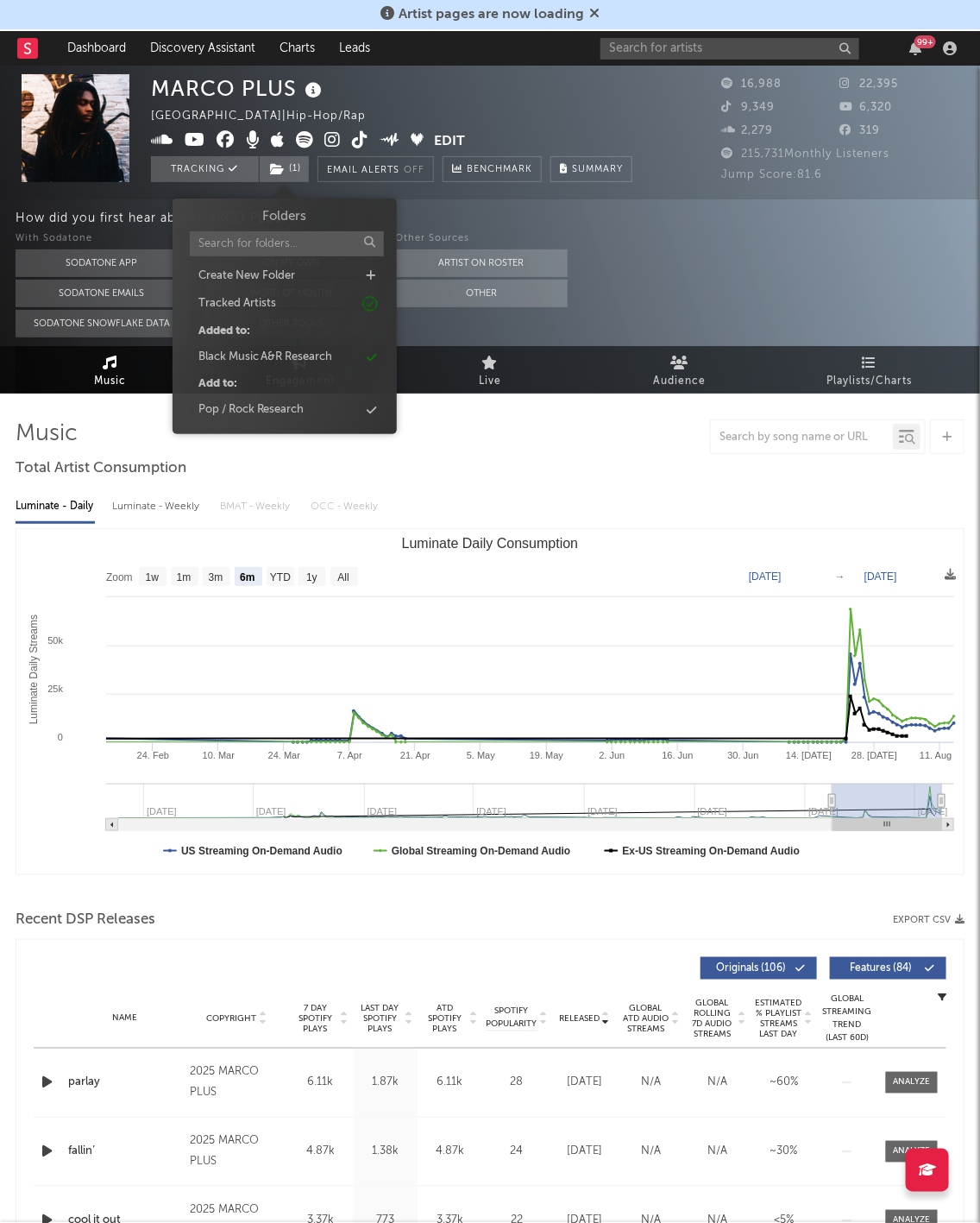
click at [576, 438] on div at bounding box center [490, 436] width 949 height 35
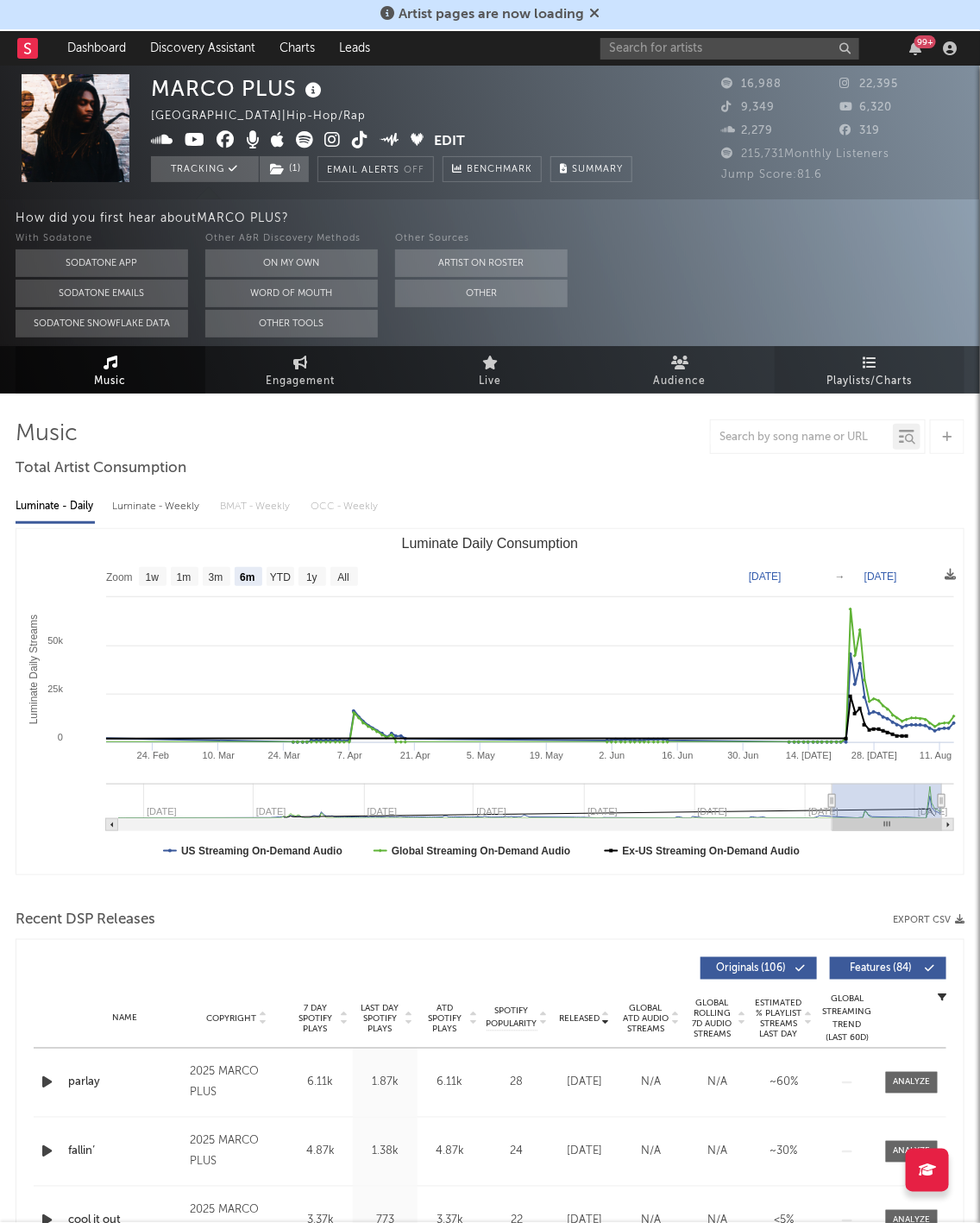
click at [868, 371] on span "Playlists/Charts" at bounding box center [870, 381] width 85 height 21
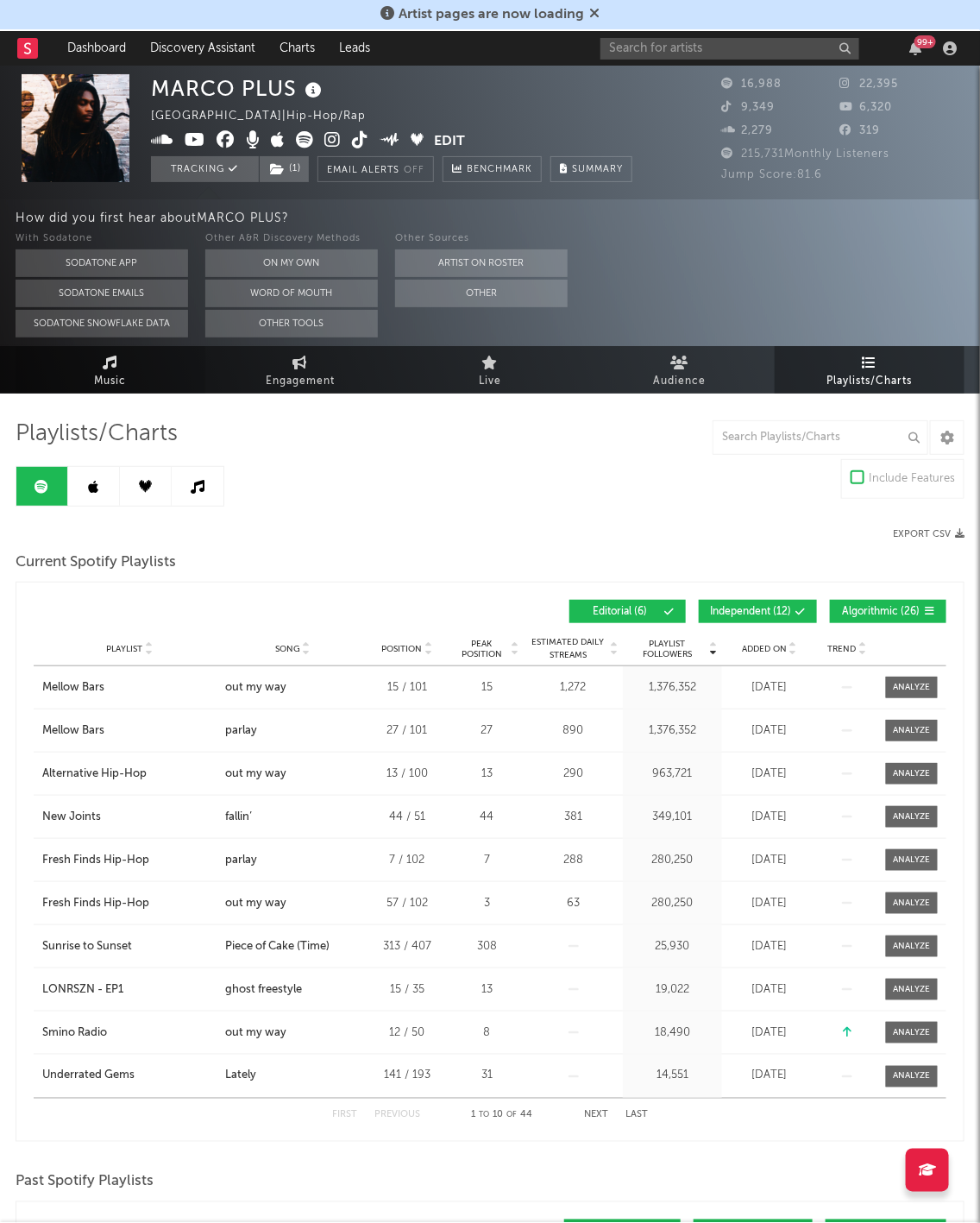
click at [131, 389] on link "Music" at bounding box center [111, 369] width 190 height 47
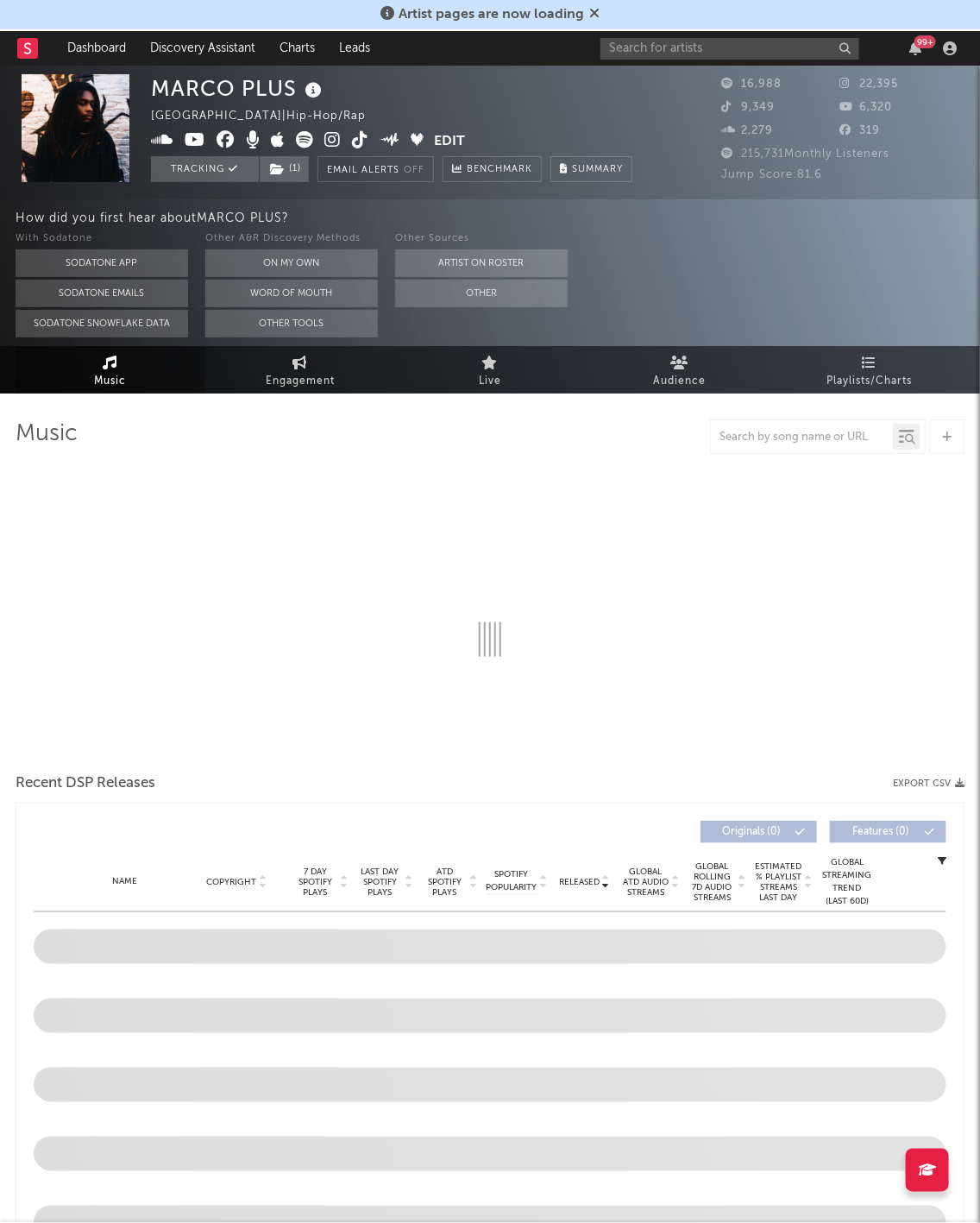
select select "6m"
